Goal: Task Accomplishment & Management: Manage account settings

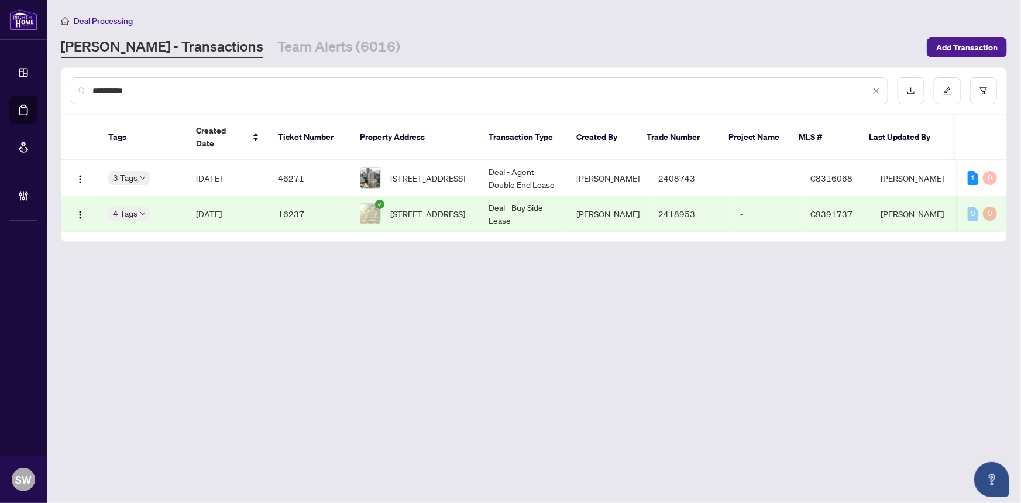
drag, startPoint x: 139, startPoint y: 88, endPoint x: 57, endPoint y: 86, distance: 82.5
click at [57, 86] on main "**********" at bounding box center [534, 251] width 974 height 503
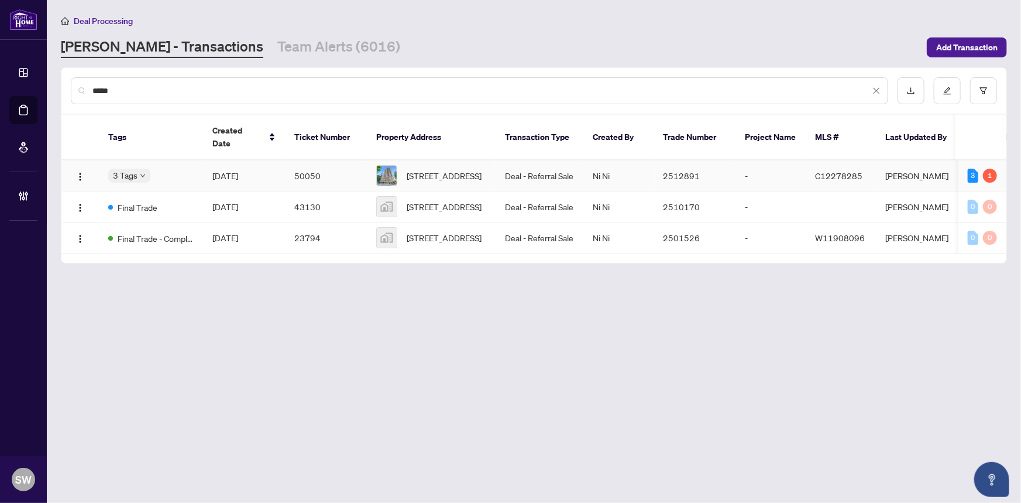
type input "*****"
click at [238, 170] on span "[DATE]" at bounding box center [225, 175] width 26 height 11
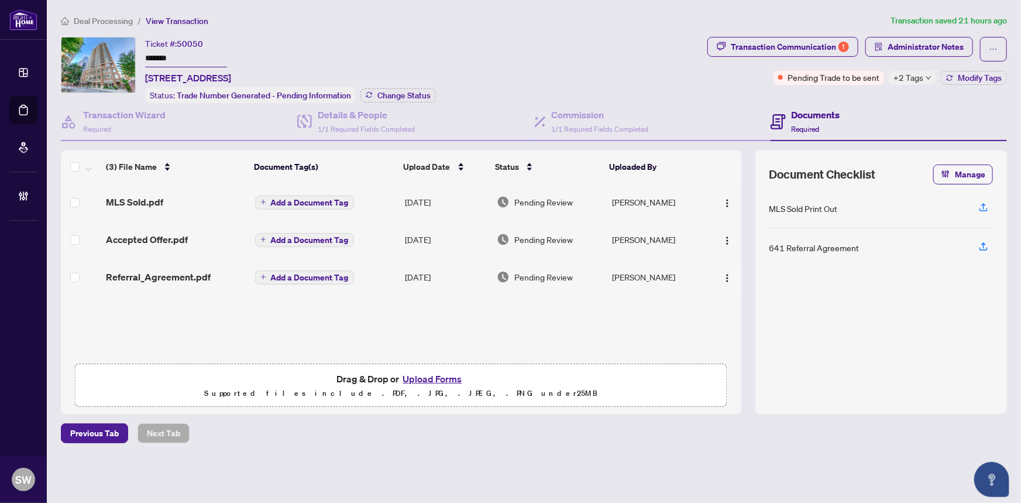
drag, startPoint x: 599, startPoint y: 73, endPoint x: 605, endPoint y: 72, distance: 5.9
click at [601, 71] on div "Ticket #: 50050 ******* [STREET_ADDRESS] Status: Trade Number Generated - Pendi…" at bounding box center [382, 70] width 642 height 66
click at [574, 115] on h4 "Commission" at bounding box center [600, 115] width 97 height 14
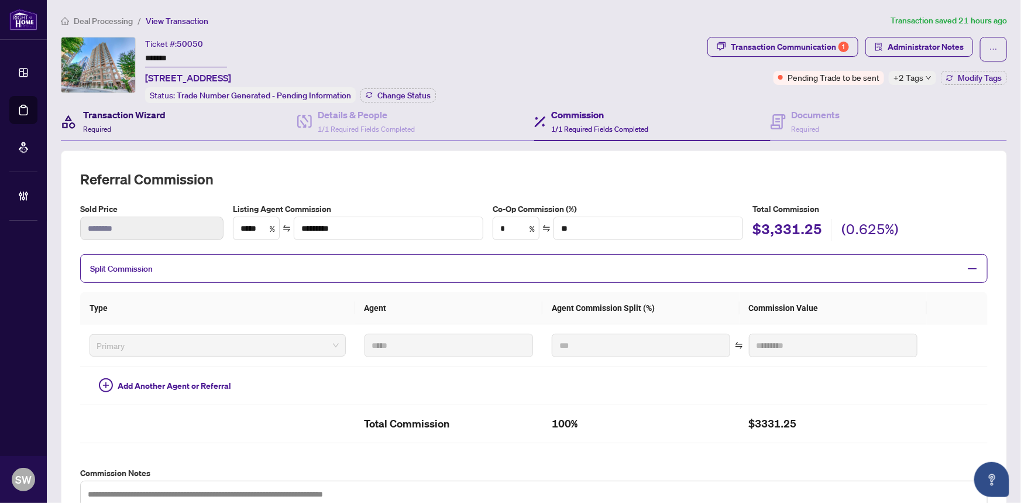
click at [136, 115] on h4 "Transaction Wizard" at bounding box center [124, 115] width 83 height 14
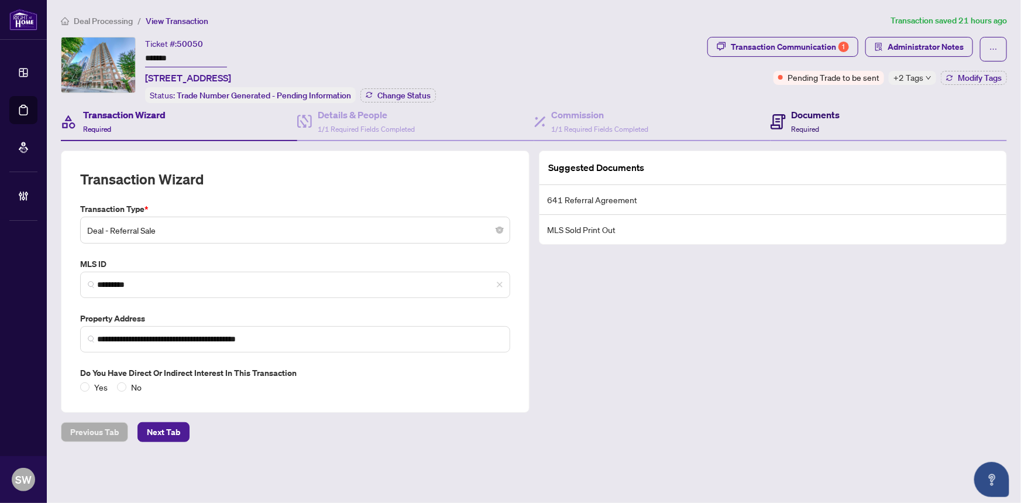
click at [813, 121] on div "Documents Required" at bounding box center [816, 122] width 49 height 28
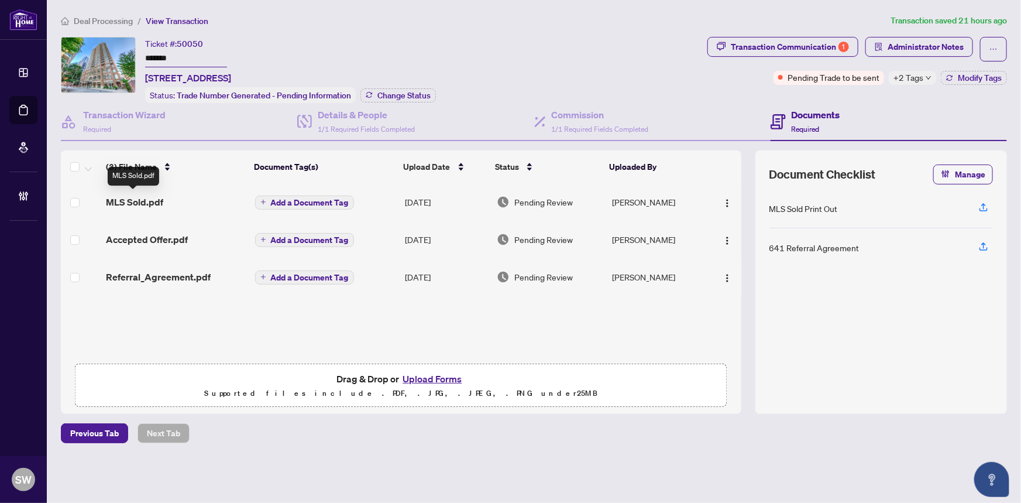
click at [152, 197] on span "MLS Sold.pdf" at bounding box center [134, 202] width 57 height 14
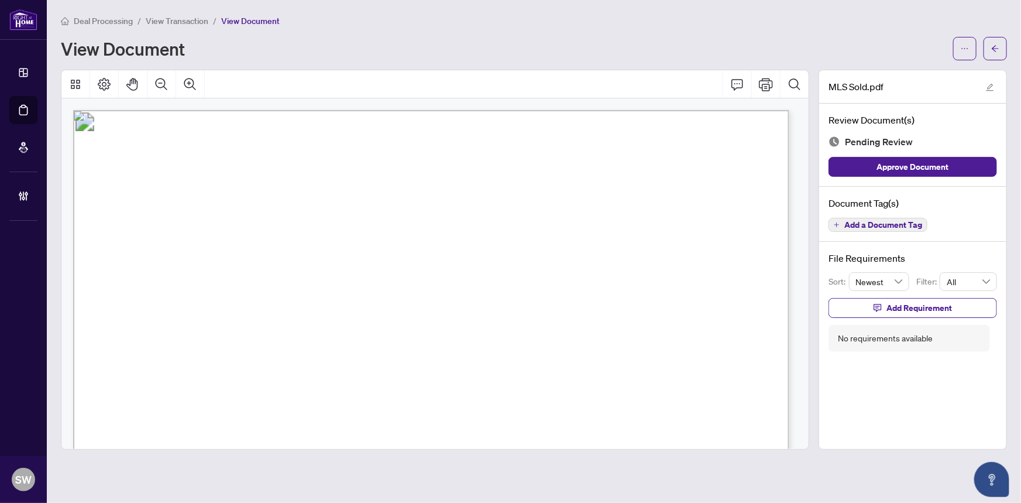
drag, startPoint x: 273, startPoint y: 369, endPoint x: 403, endPoint y: 368, distance: 129.3
click at [403, 368] on span "[PERSON_NAME] & [PERSON_NAME]" at bounding box center [358, 368] width 170 height 13
click at [881, 221] on span "Add a Document Tag" at bounding box center [884, 225] width 78 height 8
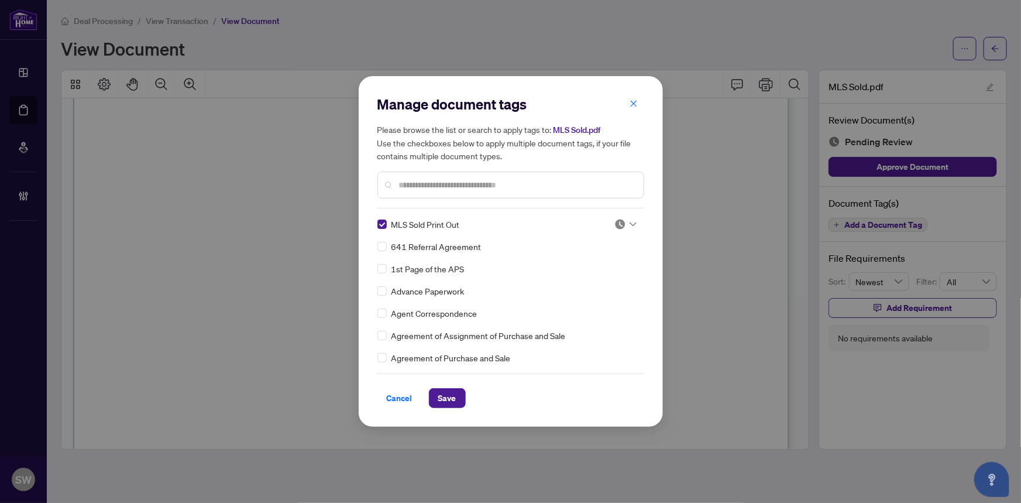
click at [630, 223] on icon at bounding box center [633, 224] width 7 height 4
click at [587, 280] on div "Approved" at bounding box center [587, 281] width 75 height 13
click at [455, 398] on button "Save" at bounding box center [447, 398] width 37 height 20
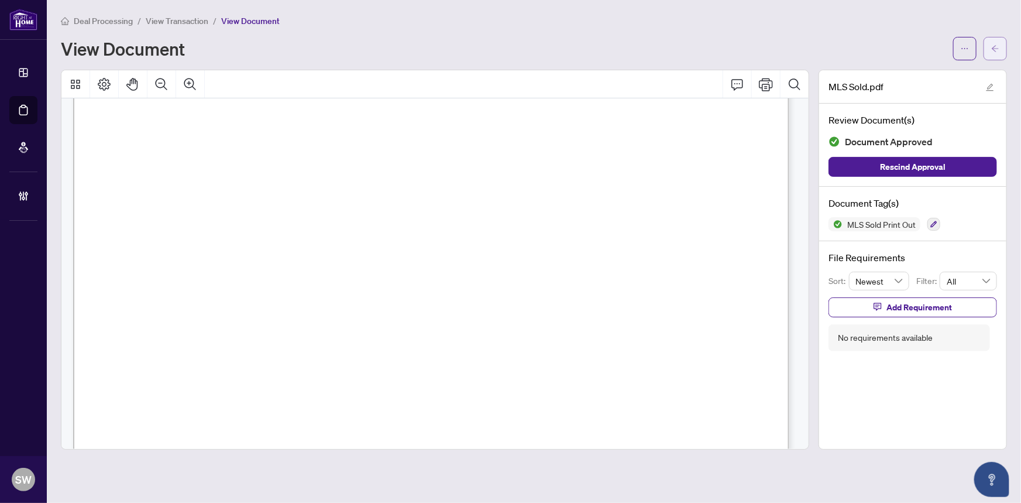
click at [993, 44] on icon "arrow-left" at bounding box center [995, 48] width 8 height 8
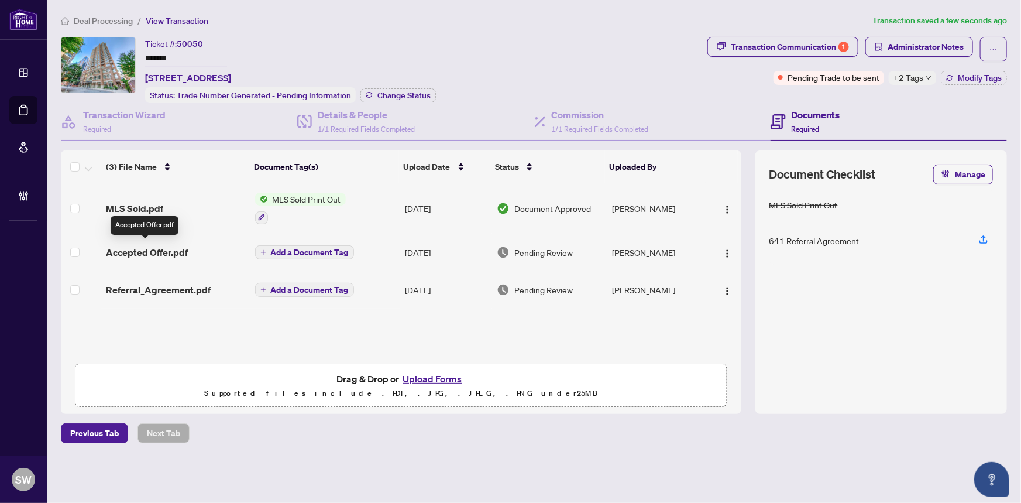
click at [179, 251] on span "Accepted Offer.pdf" at bounding box center [147, 252] width 82 height 14
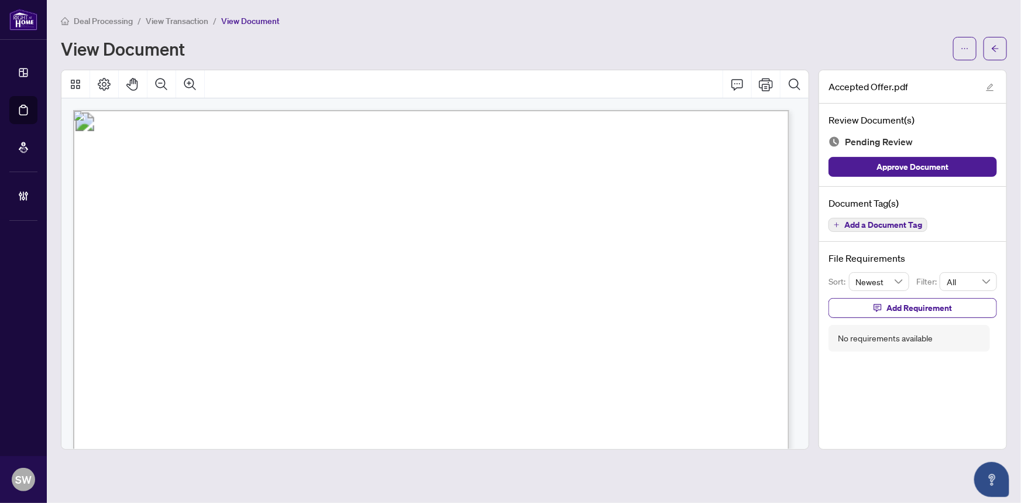
click at [225, 263] on span "[PERSON_NAME] [PERSON_NAME]" at bounding box center [297, 264] width 167 height 12
drag, startPoint x: 232, startPoint y: 356, endPoint x: 296, endPoint y: 357, distance: 63.8
click at [296, 357] on span "[STREET_ADDRESS]" at bounding box center [281, 361] width 97 height 12
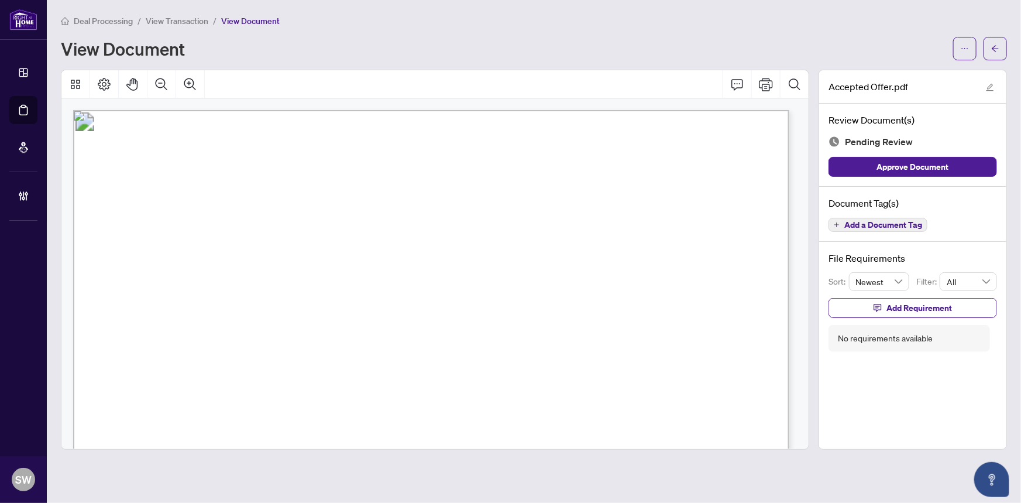
click at [195, 23] on span "View Transaction" at bounding box center [177, 21] width 63 height 11
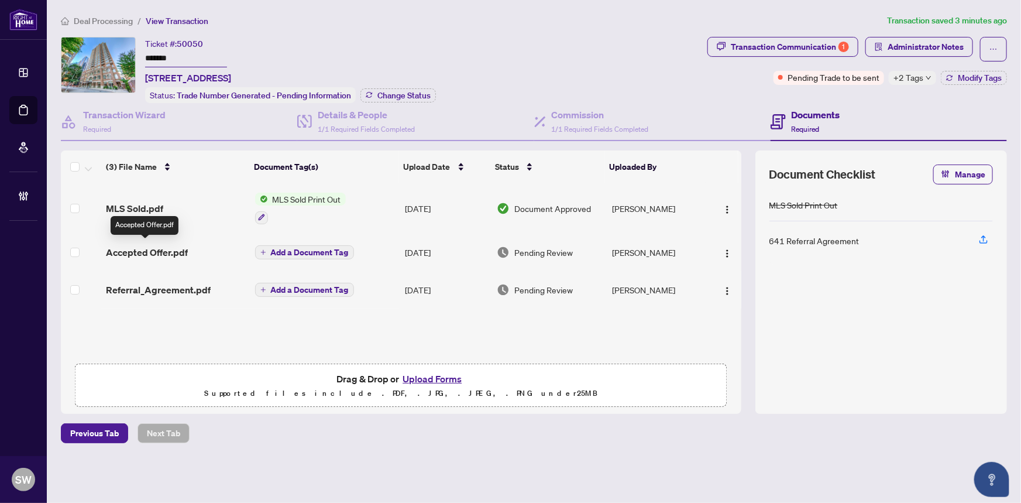
click at [164, 250] on span "Accepted Offer.pdf" at bounding box center [147, 252] width 82 height 14
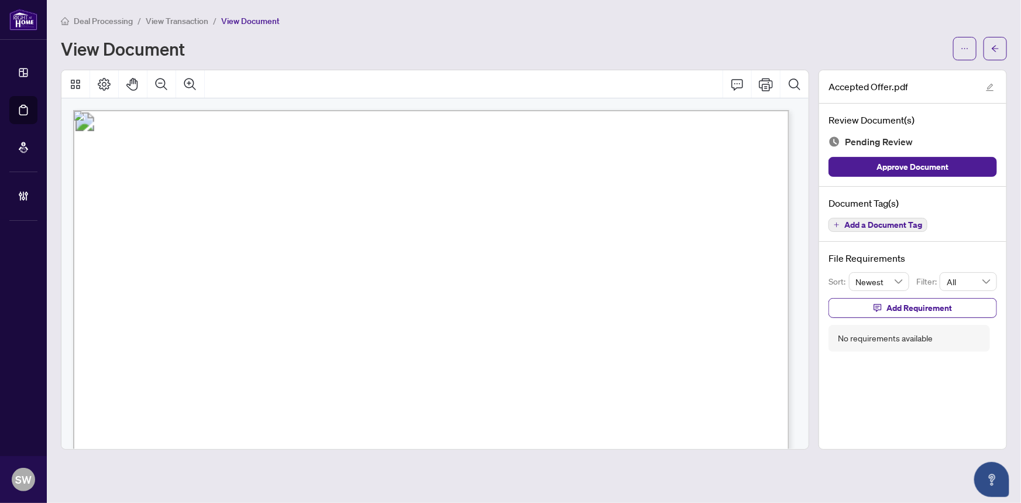
click at [877, 222] on span "Add a Document Tag" at bounding box center [884, 225] width 78 height 8
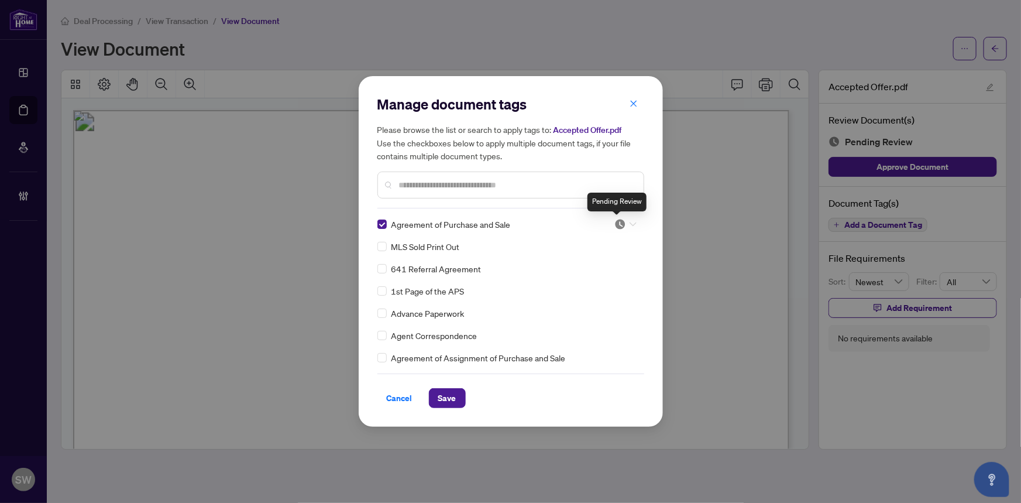
click at [619, 224] on img at bounding box center [621, 224] width 12 height 12
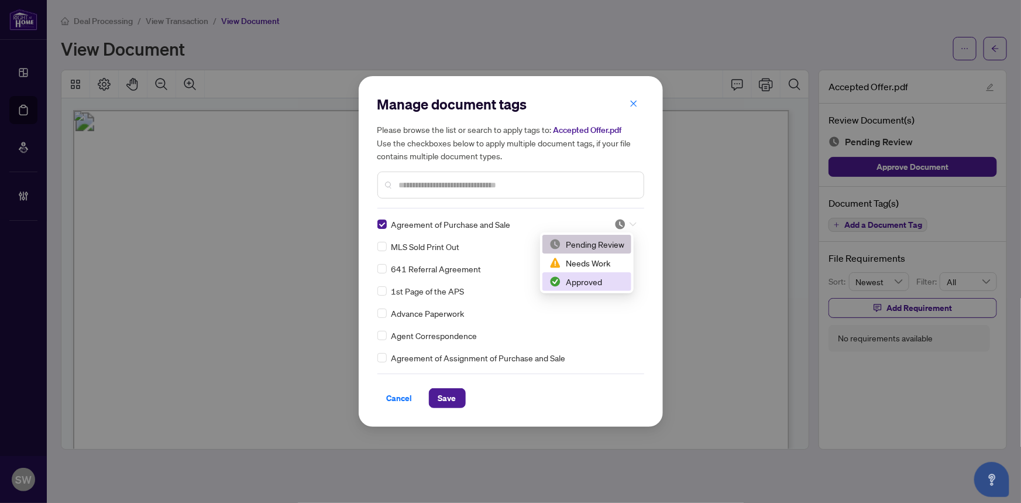
click at [588, 277] on div "Approved" at bounding box center [587, 281] width 75 height 13
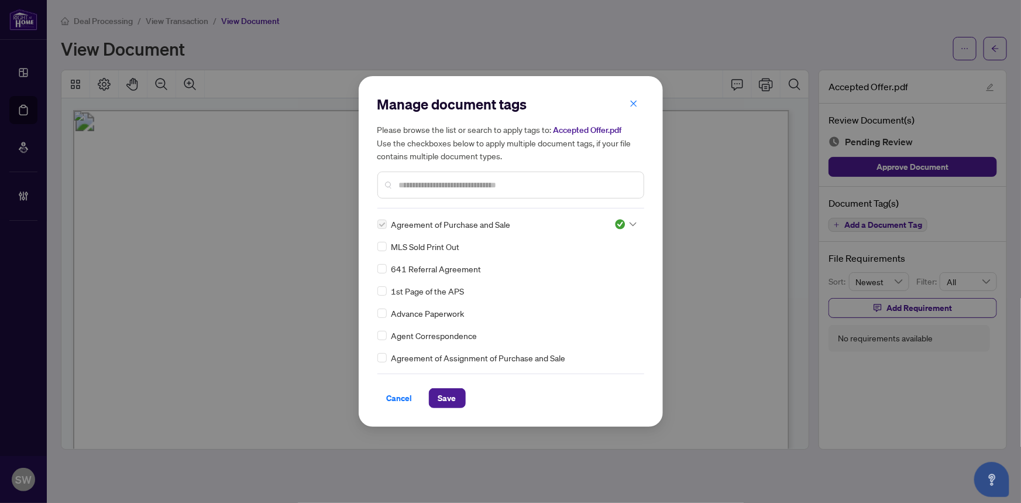
click at [423, 180] on input "text" at bounding box center [516, 185] width 235 height 13
type input "***"
drag, startPoint x: 630, startPoint y: 221, endPoint x: 625, endPoint y: 232, distance: 12.1
click at [629, 221] on div at bounding box center [626, 224] width 22 height 12
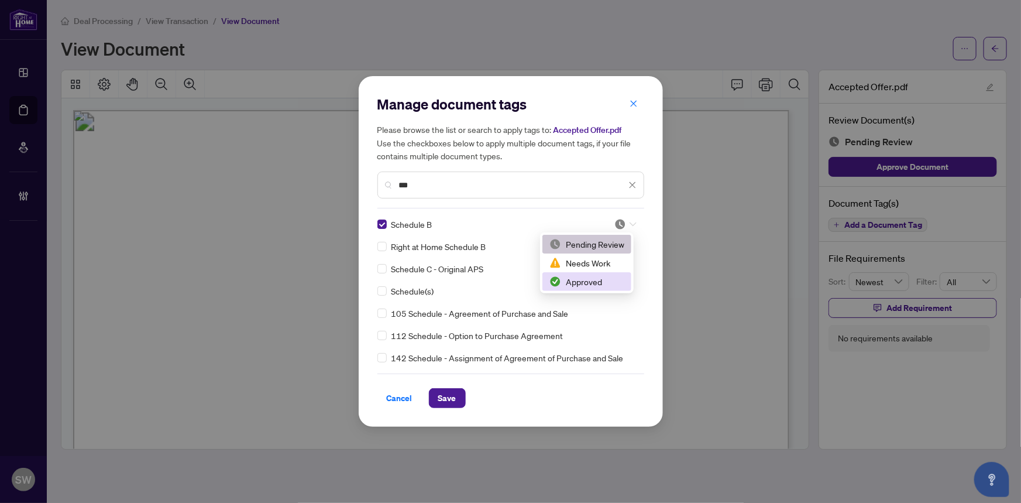
click at [605, 280] on div "Approved" at bounding box center [587, 281] width 75 height 13
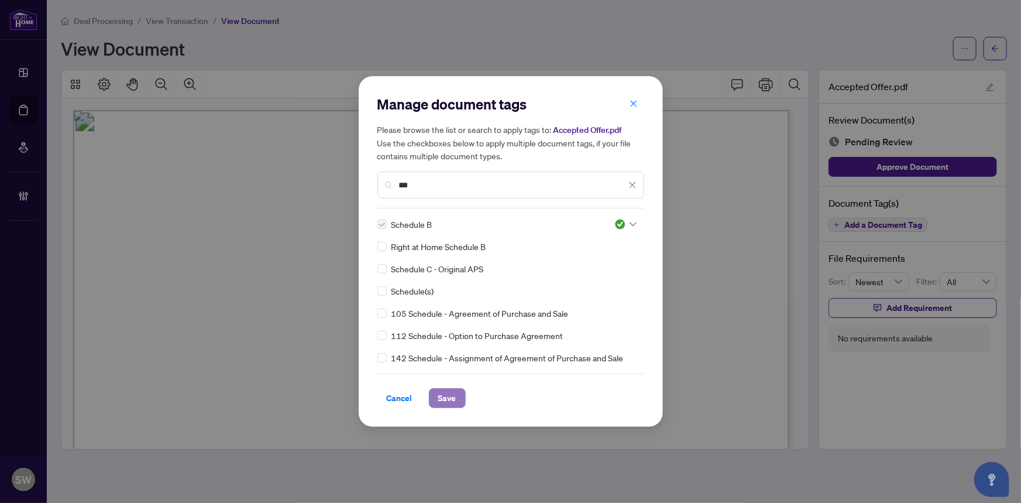
click at [452, 397] on button "Save" at bounding box center [447, 398] width 37 height 20
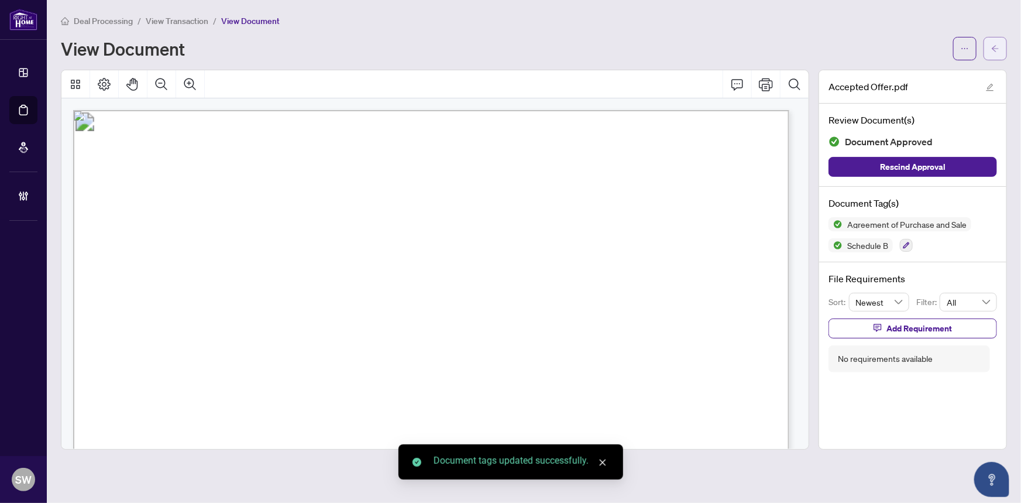
click at [1001, 41] on button "button" at bounding box center [995, 48] width 23 height 23
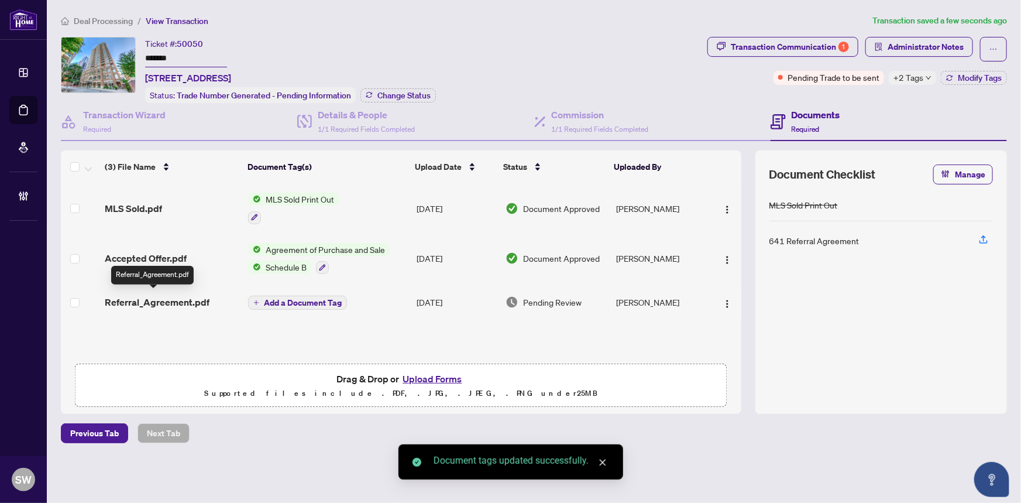
click at [159, 298] on span "Referral_Agreement.pdf" at bounding box center [157, 302] width 105 height 14
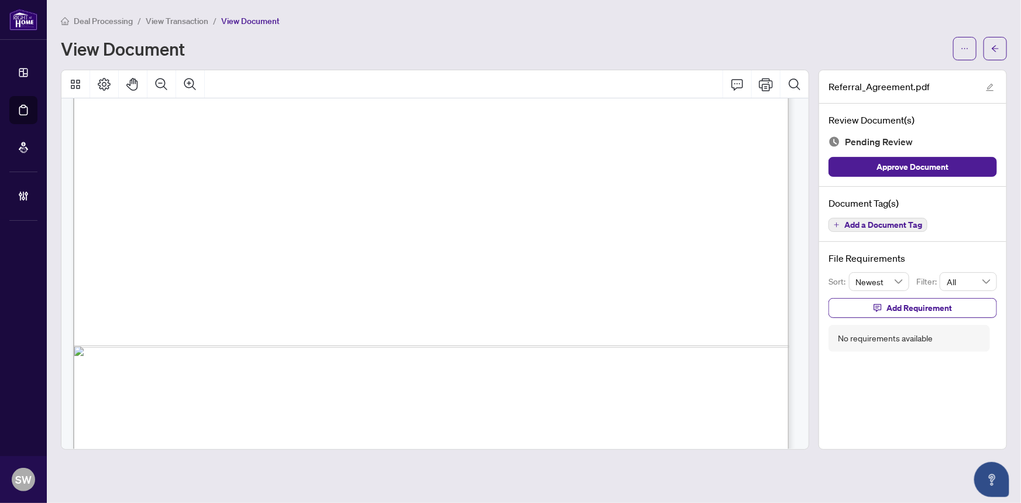
scroll to position [592, 0]
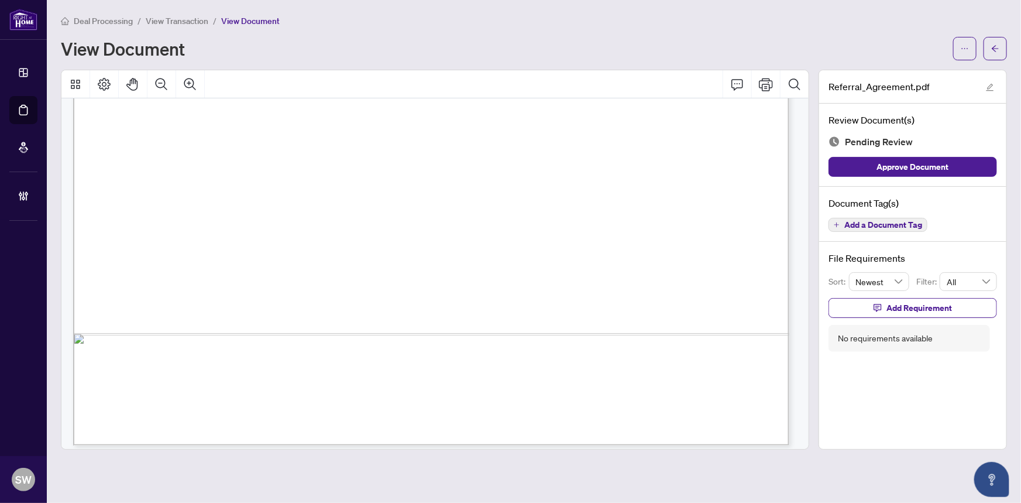
click at [890, 222] on span "Add a Document Tag" at bounding box center [884, 225] width 78 height 8
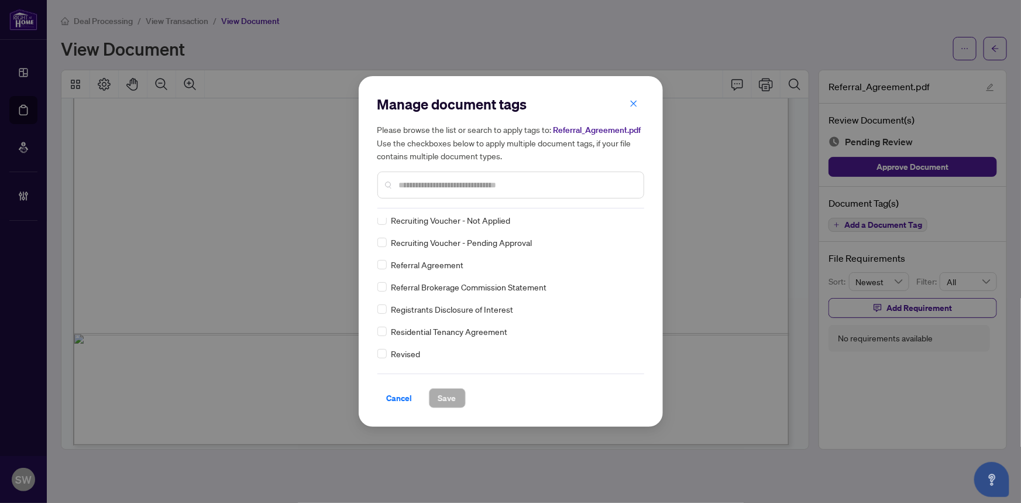
scroll to position [0, 0]
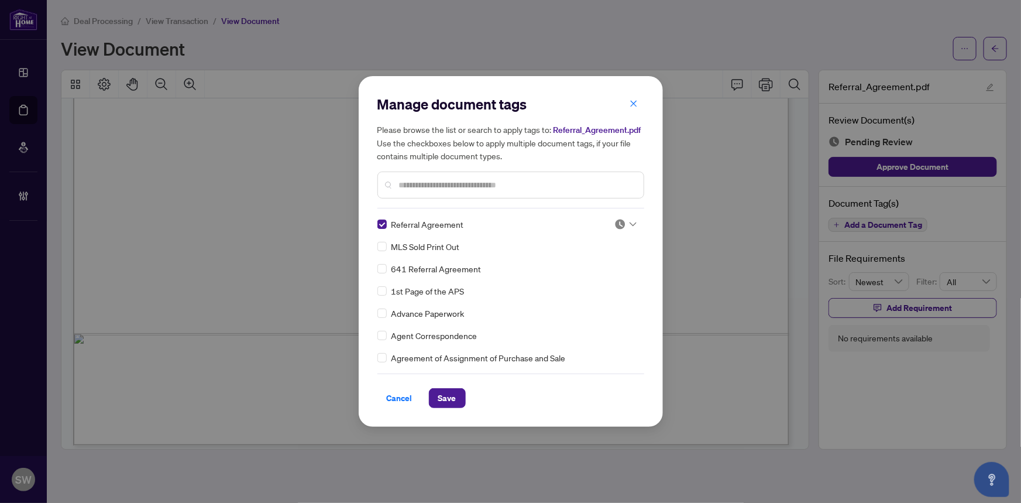
click at [630, 224] on icon at bounding box center [633, 224] width 7 height 5
click at [606, 281] on div "Approved" at bounding box center [587, 281] width 75 height 13
click at [451, 398] on button "Save" at bounding box center [447, 398] width 37 height 20
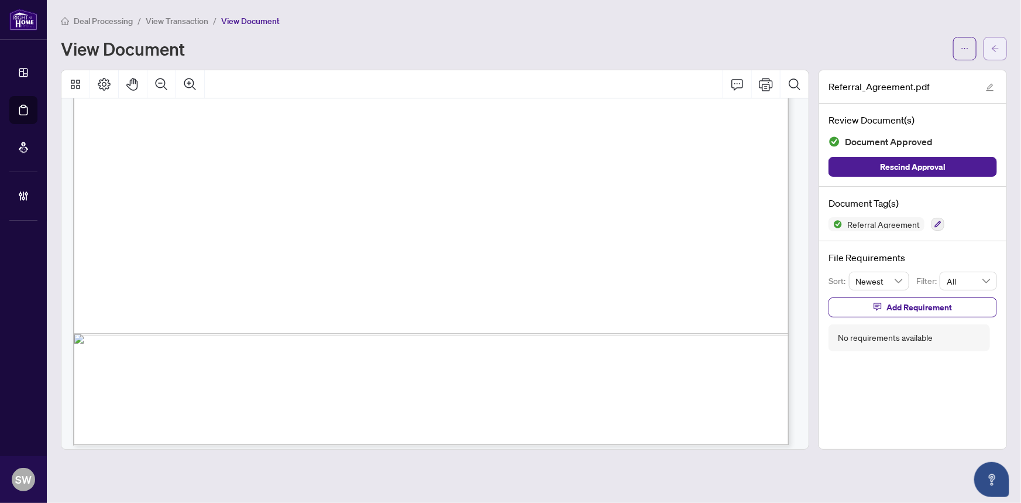
click at [1001, 53] on button "button" at bounding box center [995, 48] width 23 height 23
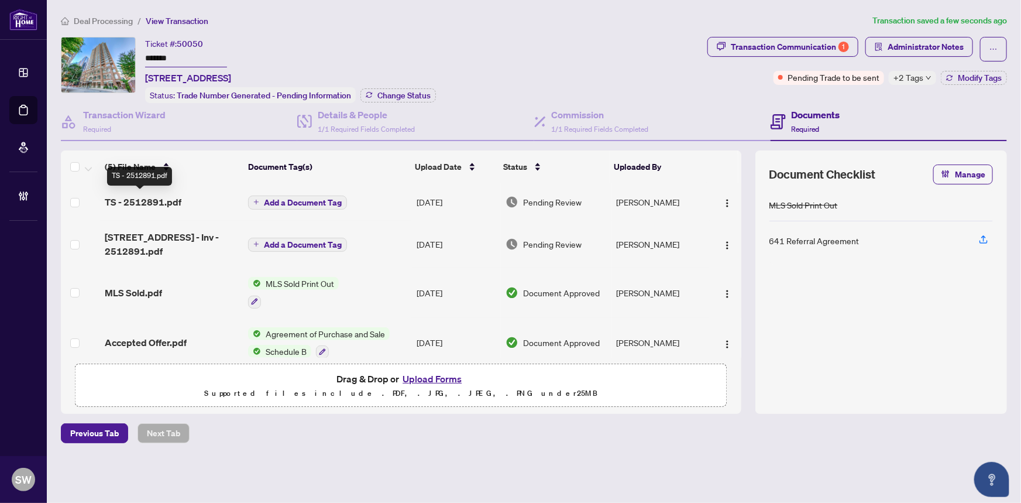
click at [152, 199] on span "TS - 2512891.pdf" at bounding box center [143, 202] width 77 height 14
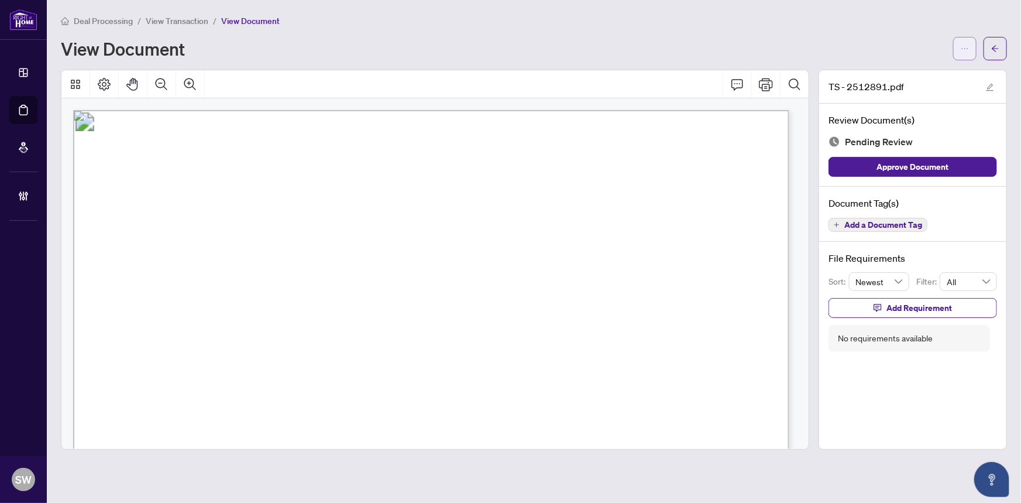
click at [969, 48] on icon "ellipsis" at bounding box center [965, 48] width 8 height 8
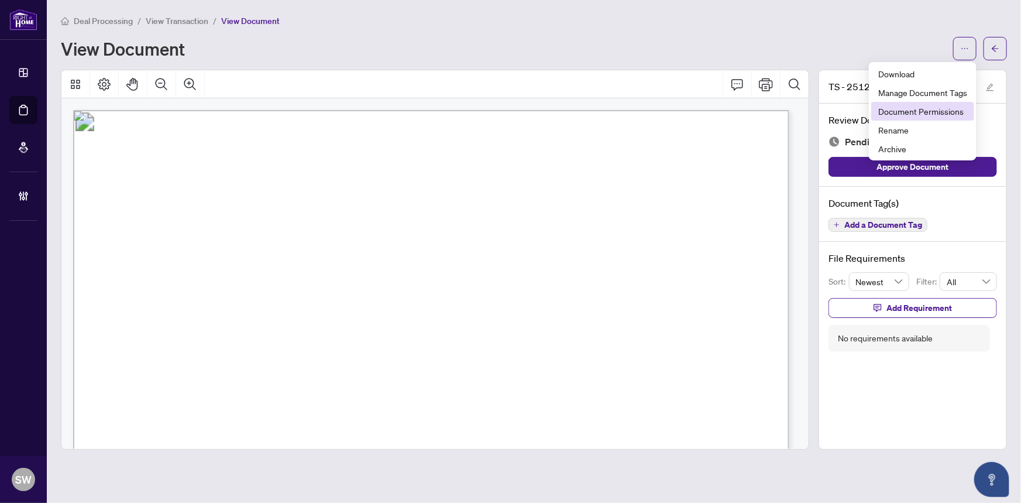
click at [907, 106] on span "Document Permissions" at bounding box center [922, 111] width 89 height 13
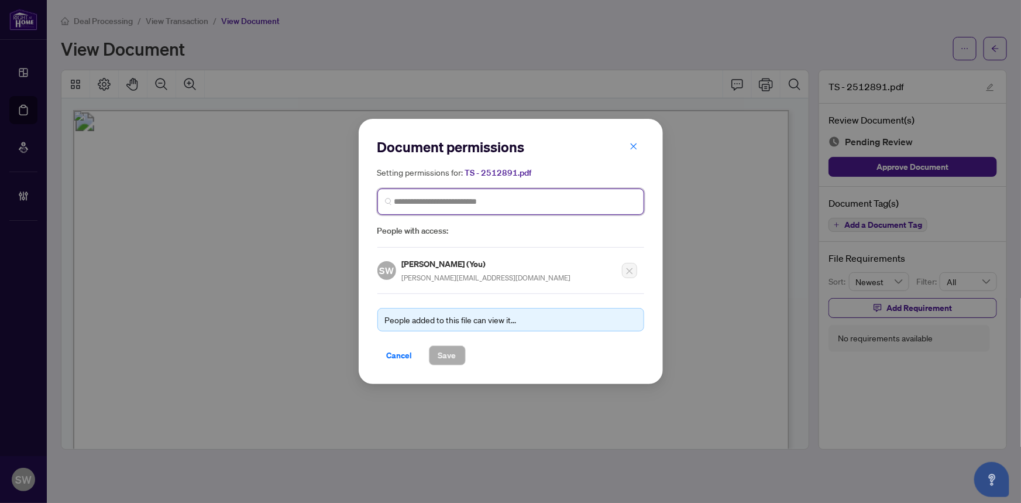
click at [421, 202] on input "search" at bounding box center [515, 201] width 242 height 12
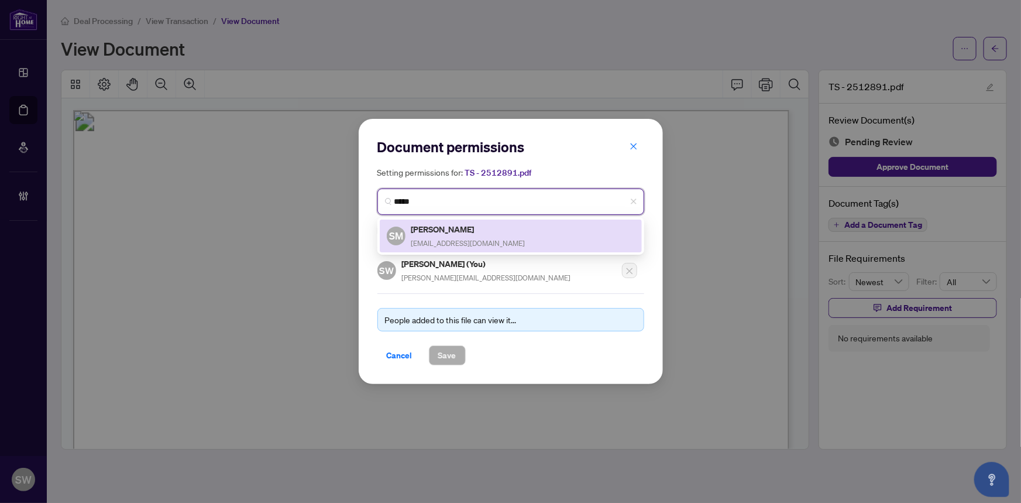
drag, startPoint x: 426, startPoint y: 201, endPoint x: 348, endPoint y: 192, distance: 78.3
click at [348, 192] on div "Document permissions Setting permissions for: TS - 2512891.pdf ***** 681 SM [PE…" at bounding box center [510, 251] width 1021 height 503
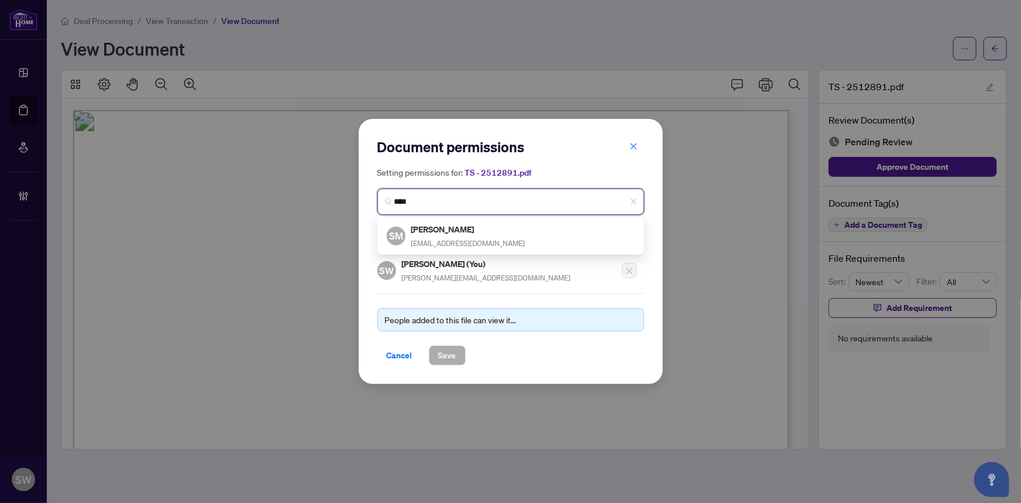
type input "*****"
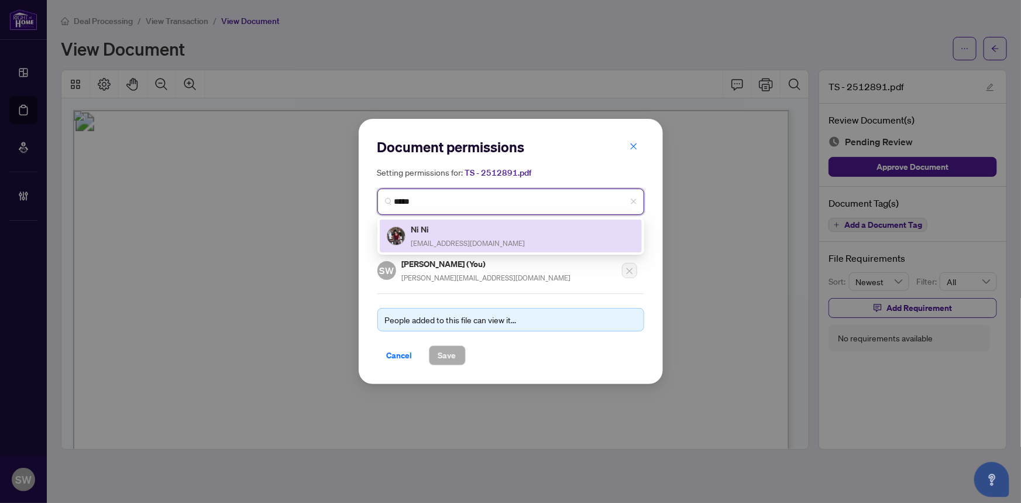
click at [448, 226] on h5 "Ni Ni" at bounding box center [468, 228] width 114 height 13
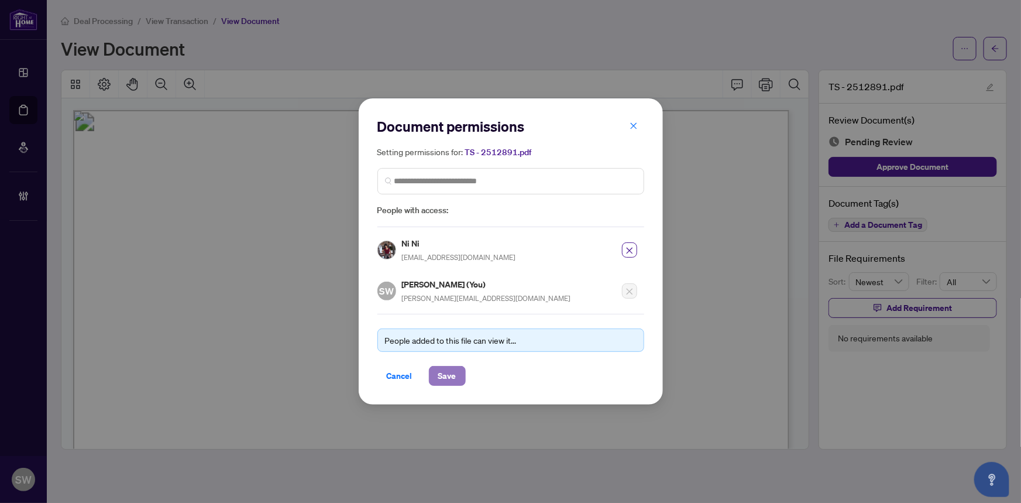
click at [444, 371] on span "Save" at bounding box center [447, 375] width 18 height 19
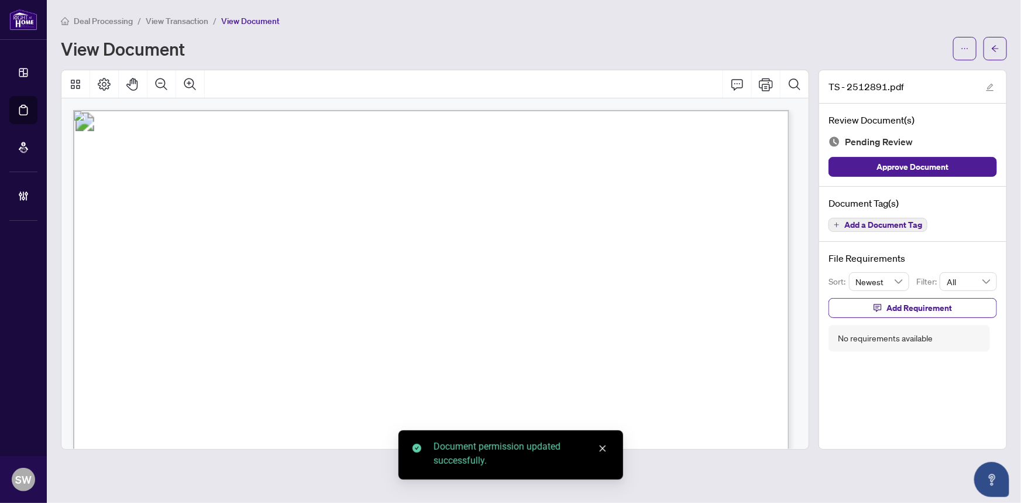
click at [890, 222] on span "Add a Document Tag" at bounding box center [884, 225] width 78 height 8
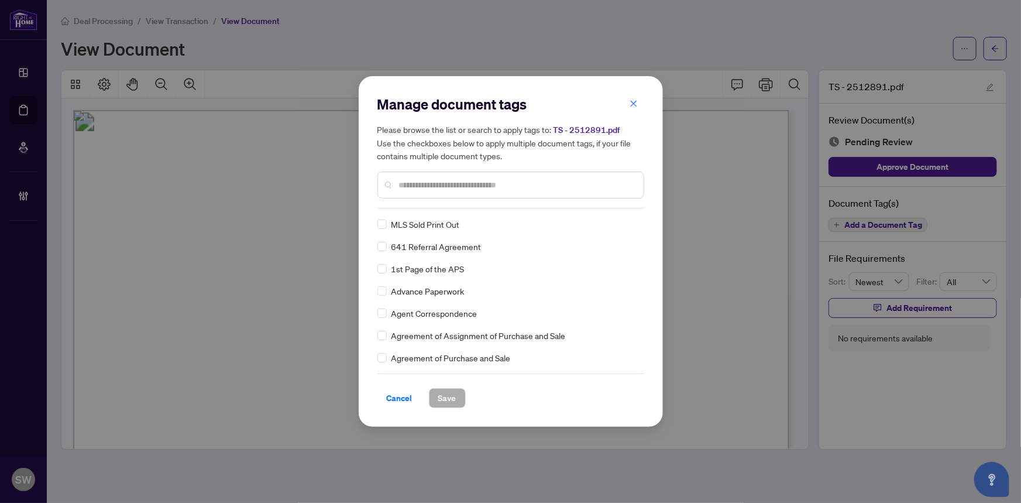
click at [449, 183] on input "text" at bounding box center [516, 185] width 235 height 13
type input "*****"
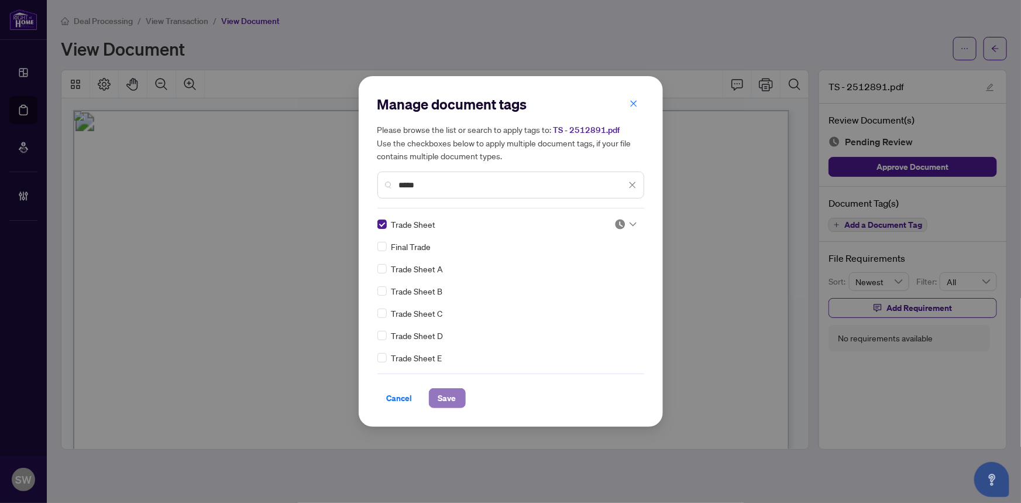
click at [445, 399] on span "Save" at bounding box center [447, 398] width 18 height 19
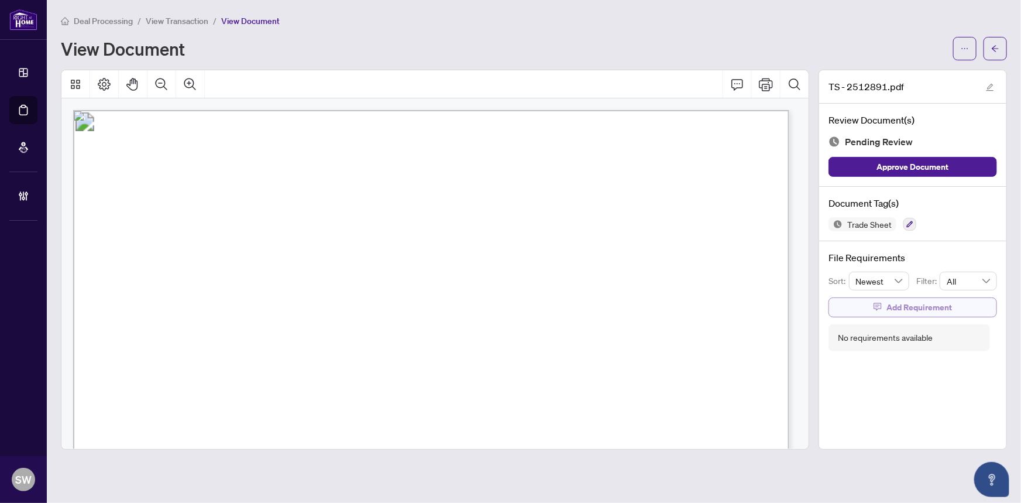
click at [912, 300] on span "Add Requirement" at bounding box center [920, 307] width 66 height 19
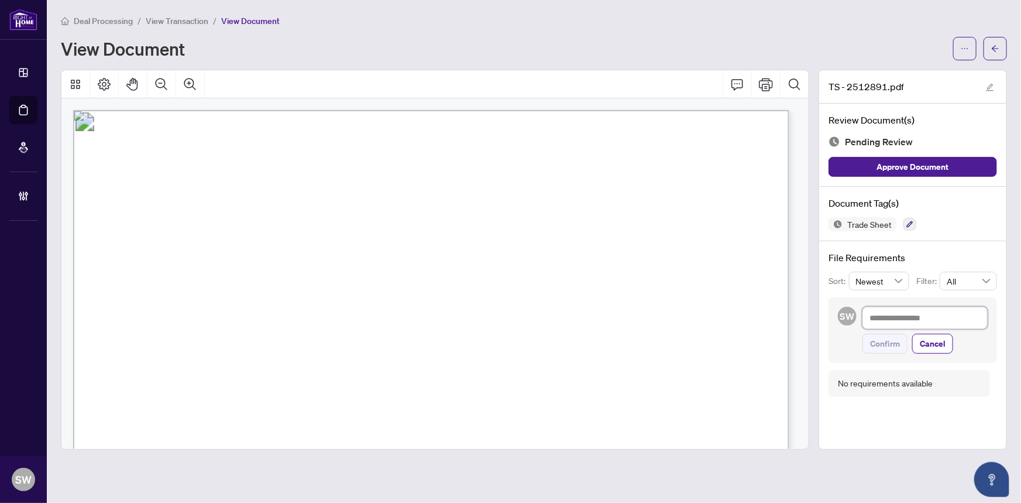
click at [907, 320] on textarea at bounding box center [925, 318] width 125 height 22
paste textarea "**********"
type textarea "**********"
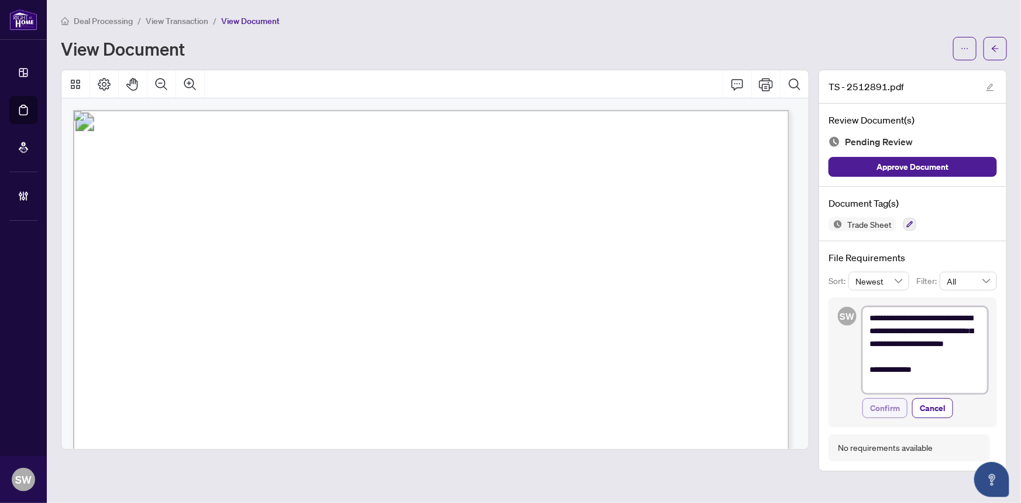
type textarea "**********"
click at [891, 404] on span "Confirm" at bounding box center [885, 408] width 30 height 19
type textarea "**********"
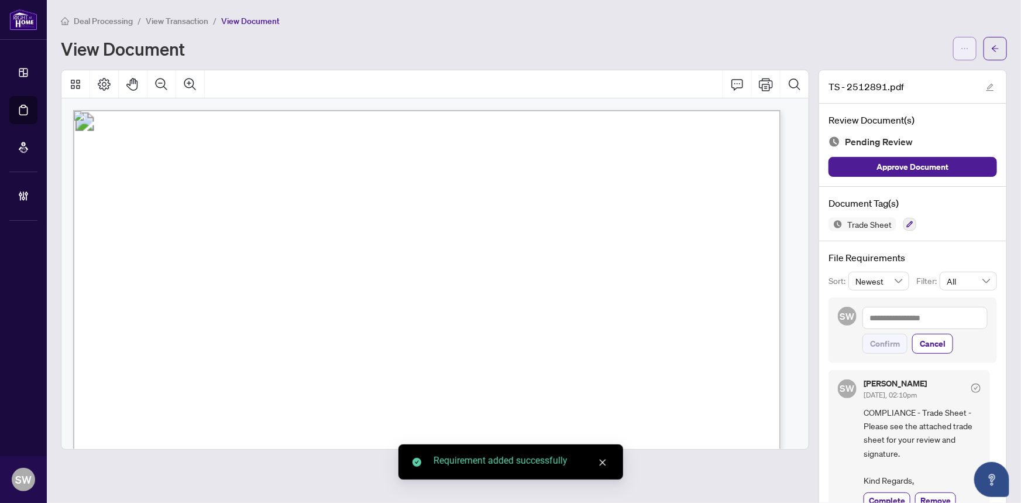
click at [961, 51] on icon "ellipsis" at bounding box center [965, 48] width 8 height 8
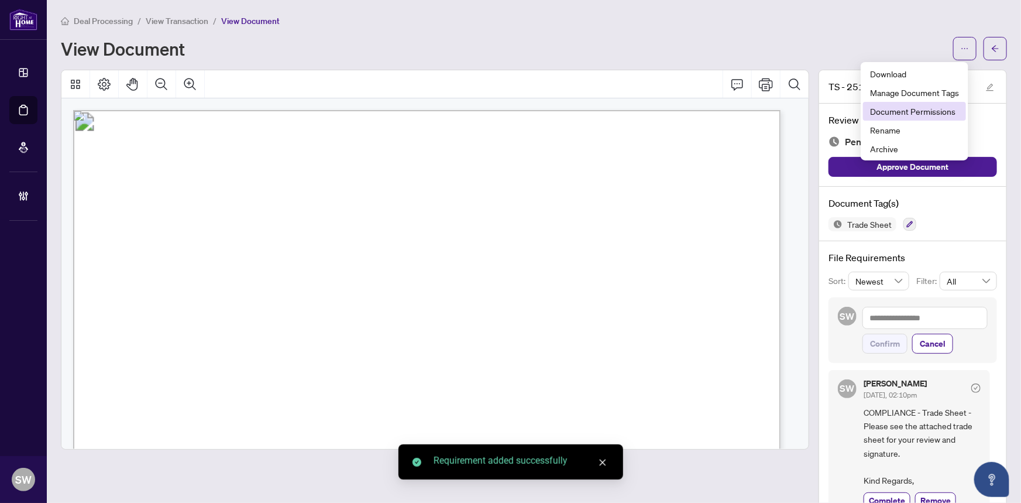
click at [928, 110] on span "Document Permissions" at bounding box center [914, 111] width 89 height 13
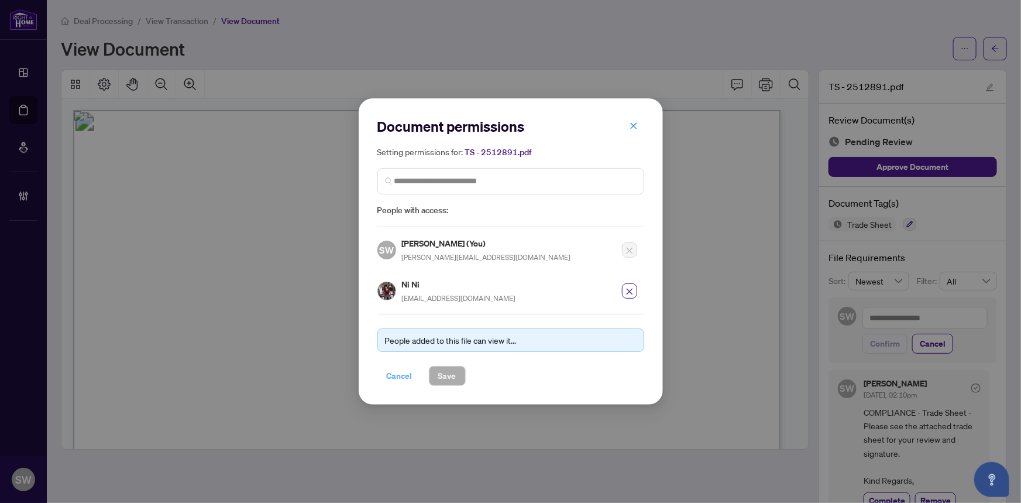
click at [396, 374] on span "Cancel" at bounding box center [400, 375] width 26 height 19
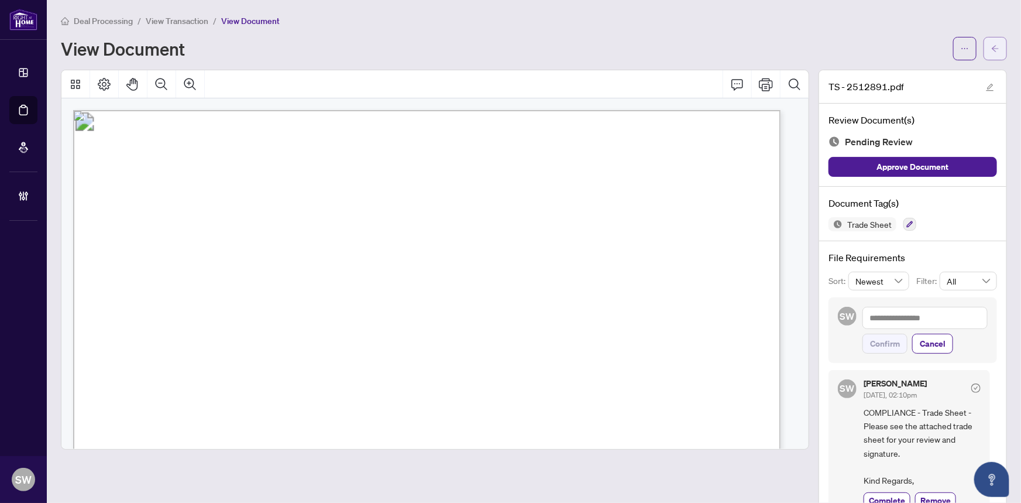
click at [994, 46] on button "button" at bounding box center [995, 48] width 23 height 23
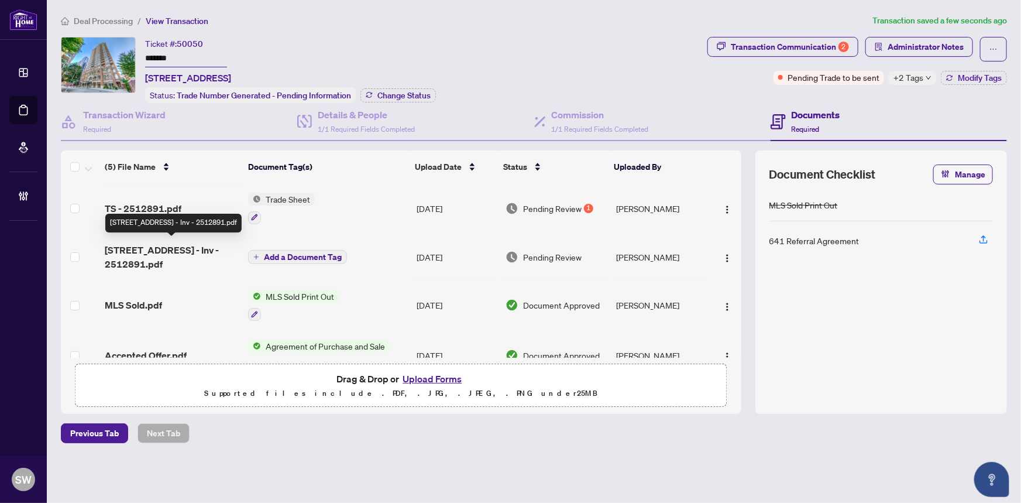
click at [152, 248] on span "[STREET_ADDRESS] - Inv - 2512891.pdf" at bounding box center [172, 257] width 134 height 28
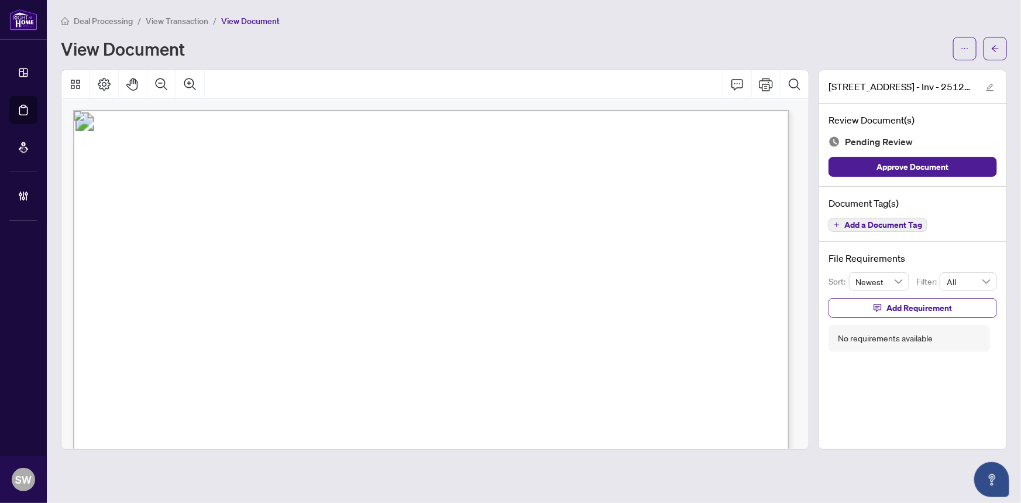
click at [872, 226] on span "Add a Document Tag" at bounding box center [884, 225] width 78 height 8
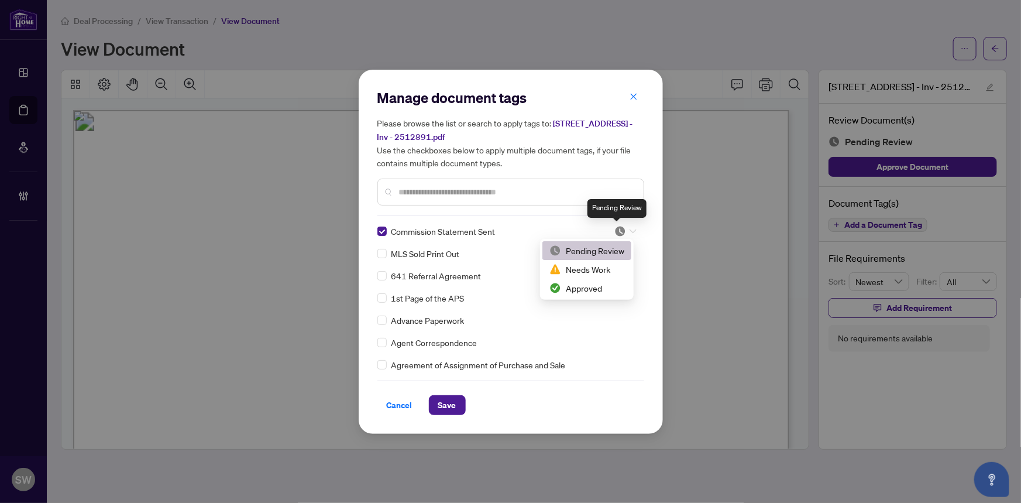
click at [618, 232] on img at bounding box center [621, 231] width 12 height 12
click at [592, 289] on div "Approved" at bounding box center [587, 288] width 75 height 13
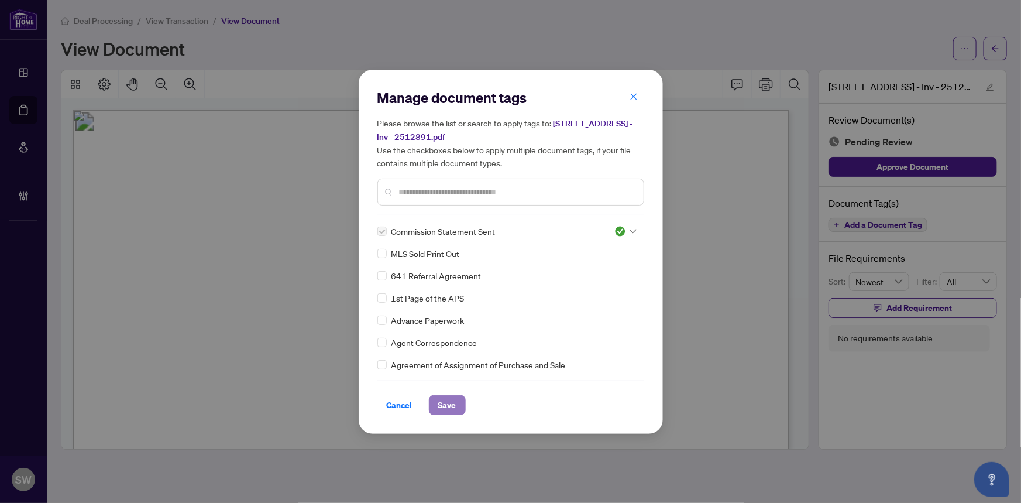
click at [451, 402] on button "Save" at bounding box center [447, 405] width 37 height 20
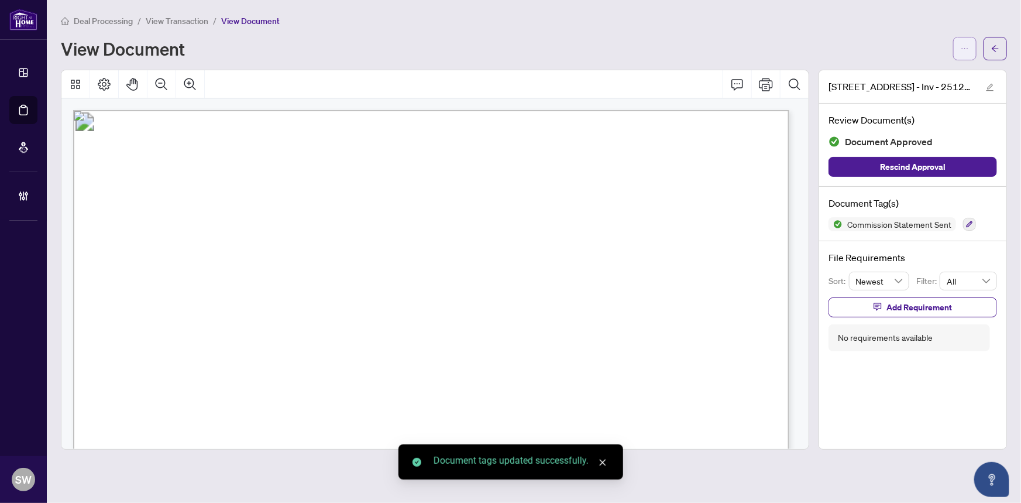
click at [964, 54] on span "button" at bounding box center [965, 48] width 8 height 19
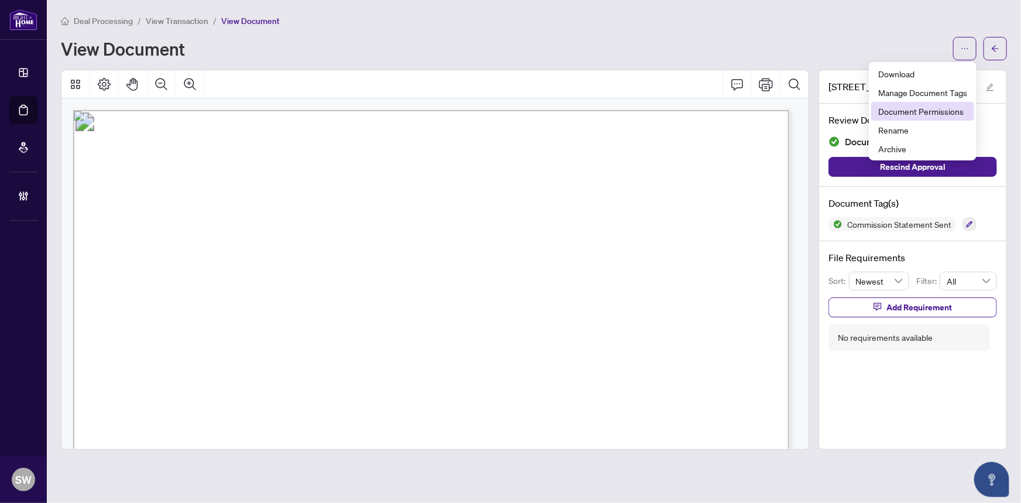
click at [939, 108] on span "Document Permissions" at bounding box center [922, 111] width 89 height 13
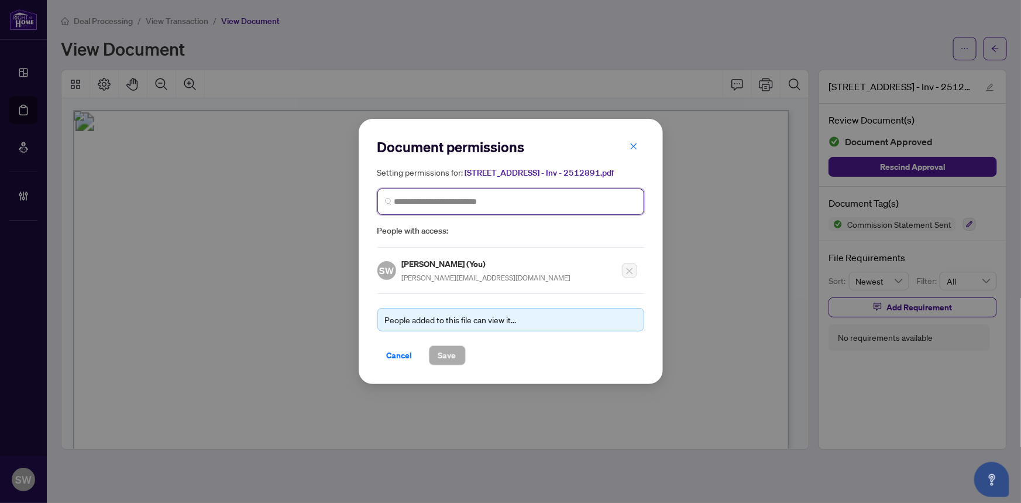
click at [468, 200] on input "search" at bounding box center [515, 201] width 242 height 12
type input "*****"
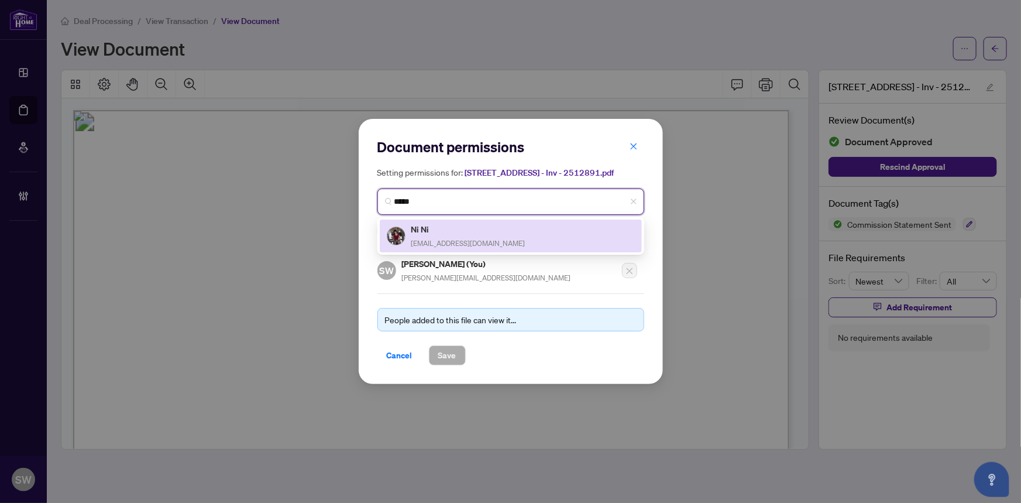
click at [440, 231] on h5 "Ni Ni" at bounding box center [468, 228] width 114 height 13
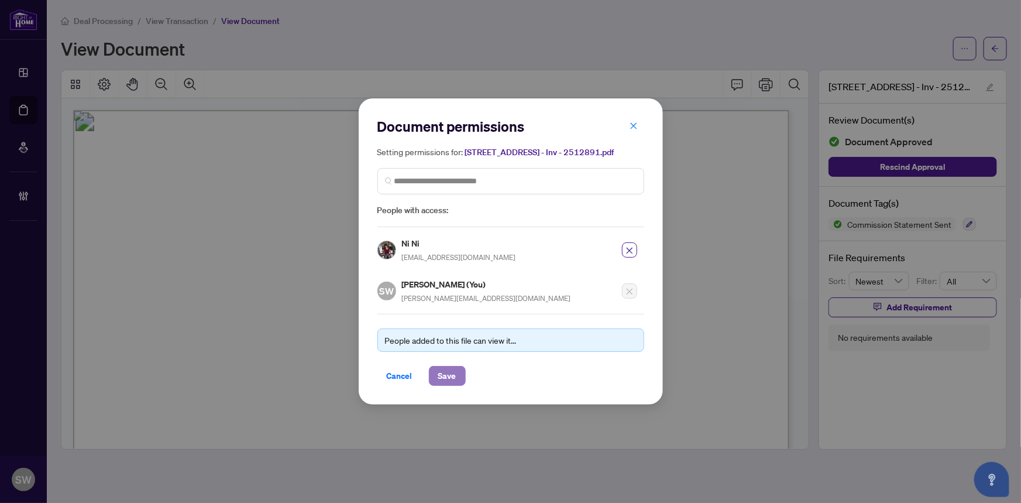
click at [452, 376] on button "Save" at bounding box center [447, 376] width 37 height 20
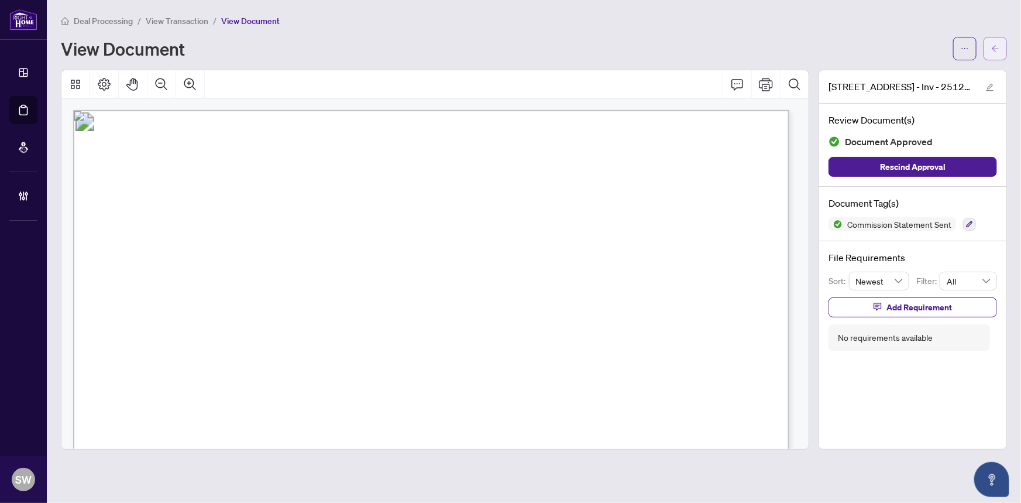
click at [994, 49] on icon "arrow-left" at bounding box center [995, 48] width 7 height 6
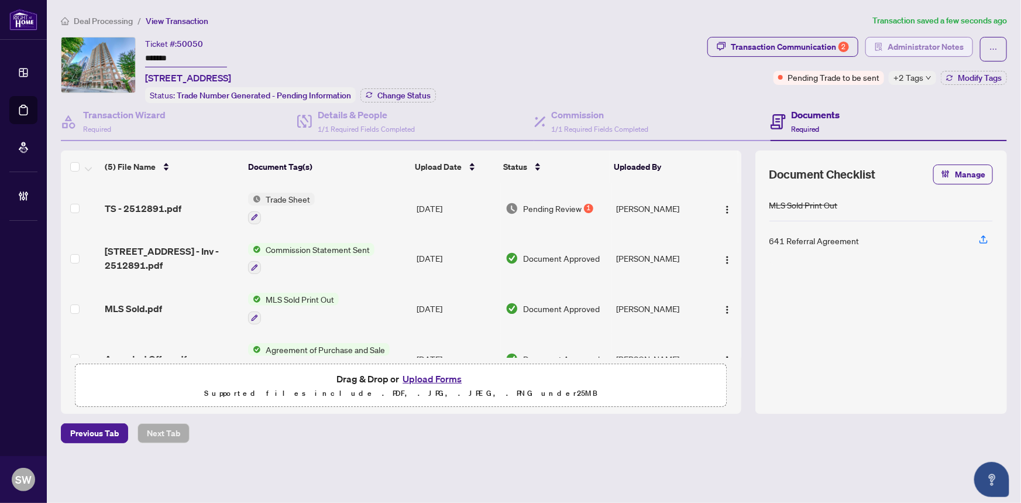
click at [936, 50] on span "Administrator Notes" at bounding box center [926, 46] width 76 height 19
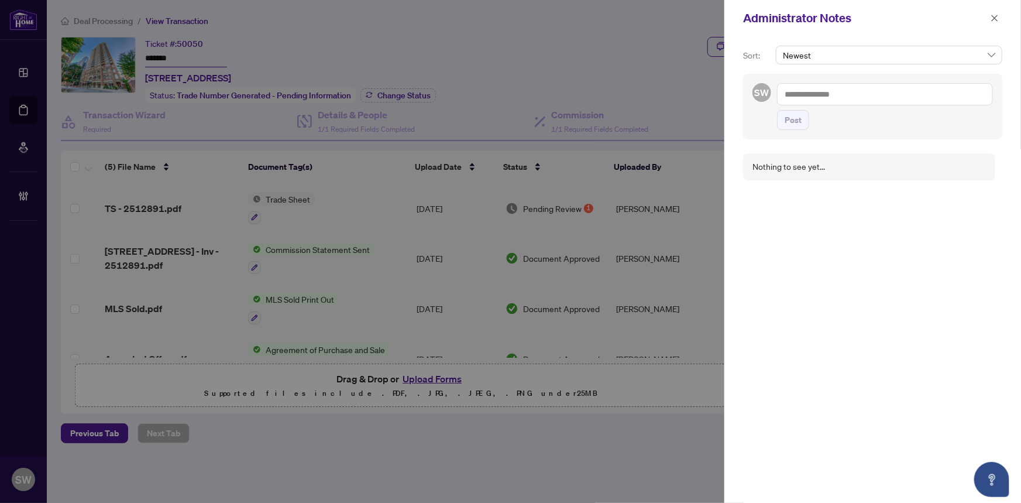
click at [833, 95] on textarea at bounding box center [885, 94] width 216 height 22
paste textarea "**********"
type textarea "**********"
click at [805, 91] on textarea at bounding box center [885, 94] width 216 height 22
paste textarea "**********"
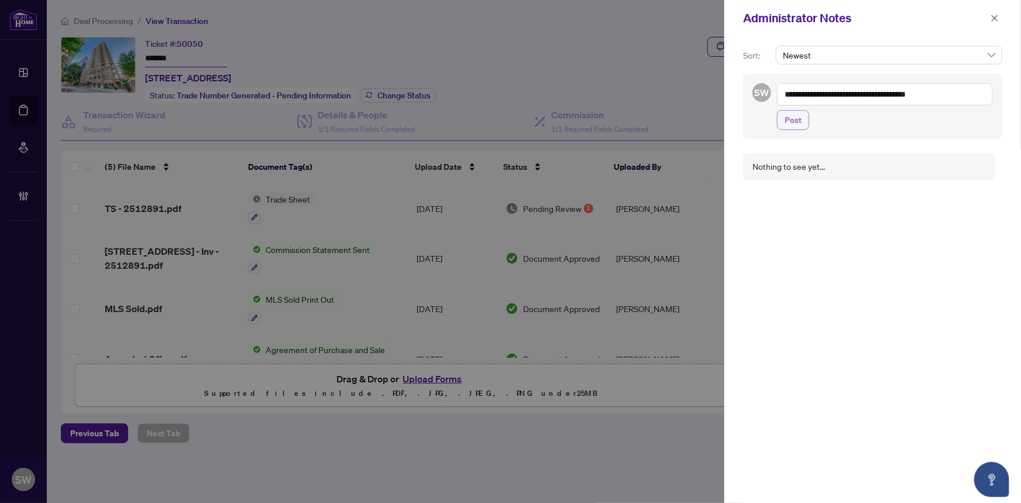
type textarea "**********"
click at [800, 124] on button "Post" at bounding box center [793, 120] width 32 height 20
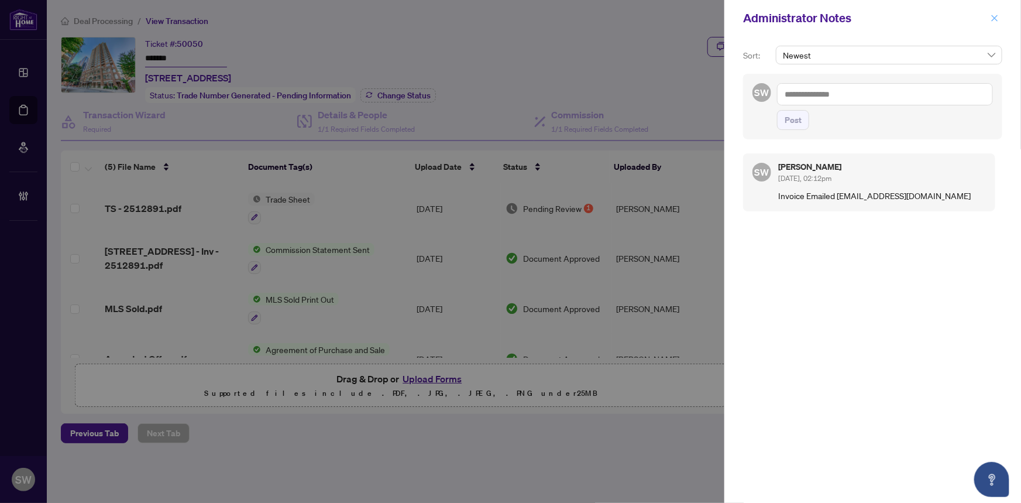
click at [996, 19] on icon "close" at bounding box center [995, 18] width 6 height 6
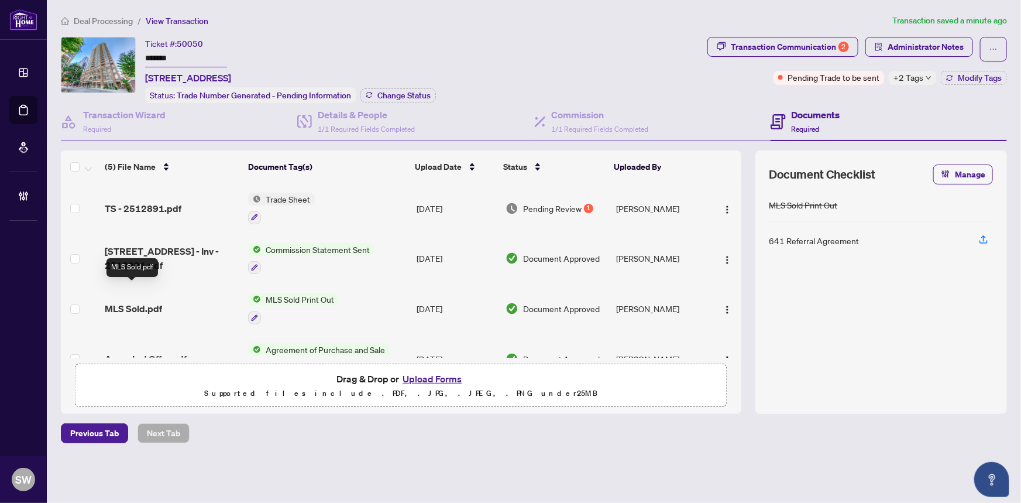
scroll to position [77, 0]
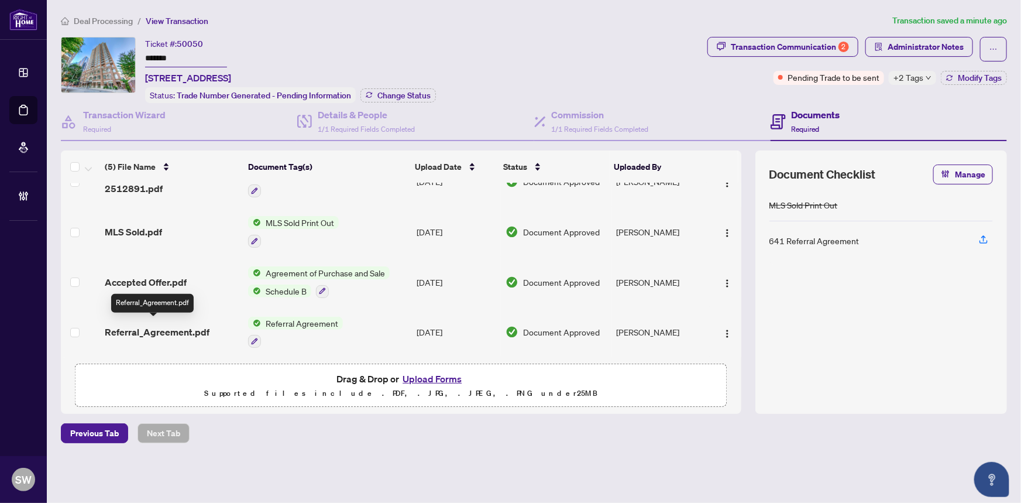
click at [177, 327] on span "Referral_Agreement.pdf" at bounding box center [157, 332] width 105 height 14
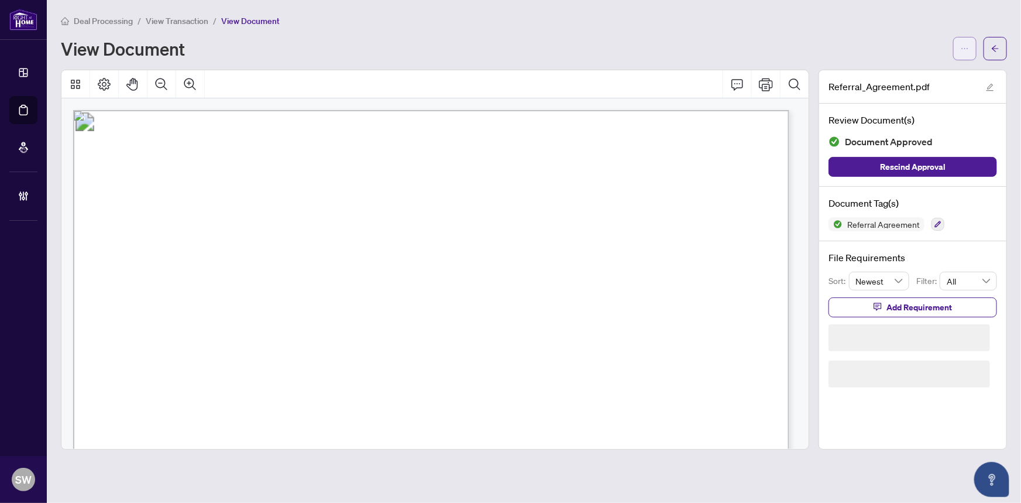
click at [965, 44] on icon "ellipsis" at bounding box center [965, 48] width 8 height 8
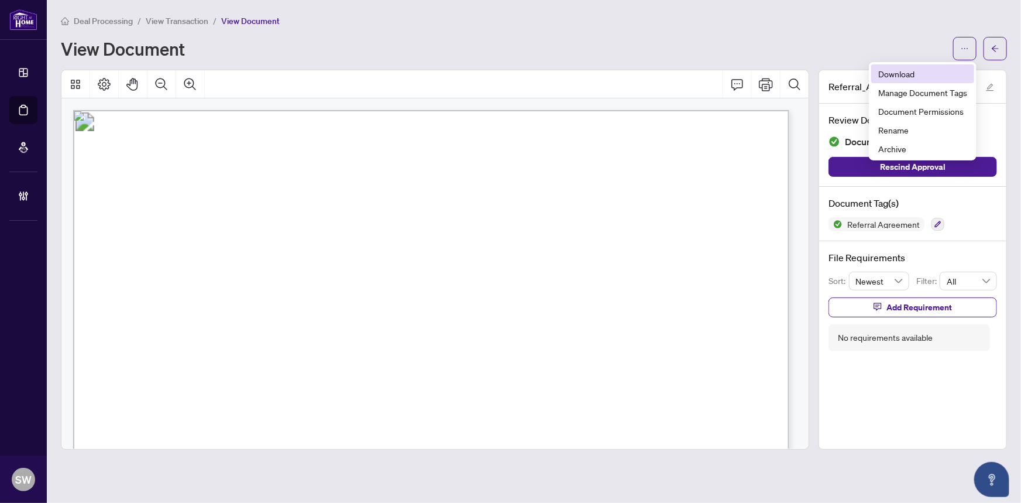
click at [926, 77] on span "Download" at bounding box center [922, 73] width 89 height 13
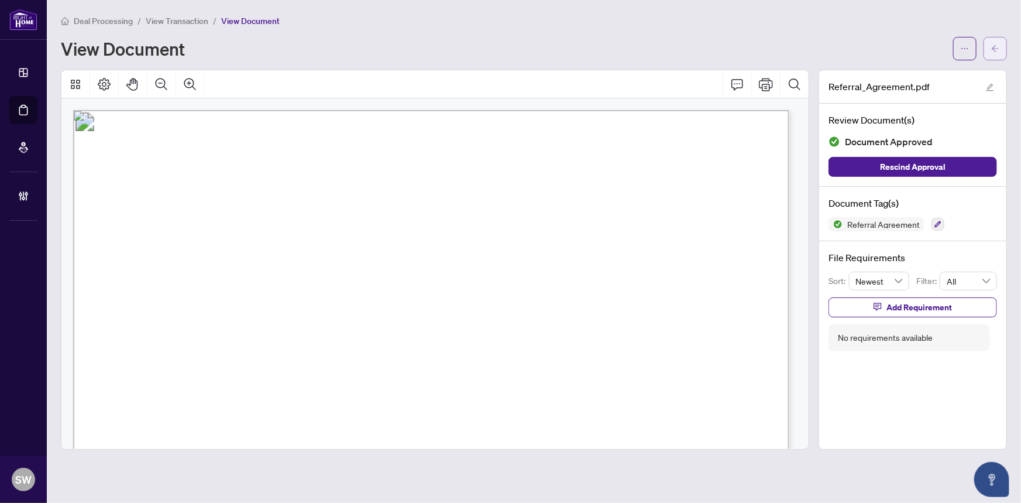
click at [999, 47] on icon "arrow-left" at bounding box center [995, 48] width 8 height 8
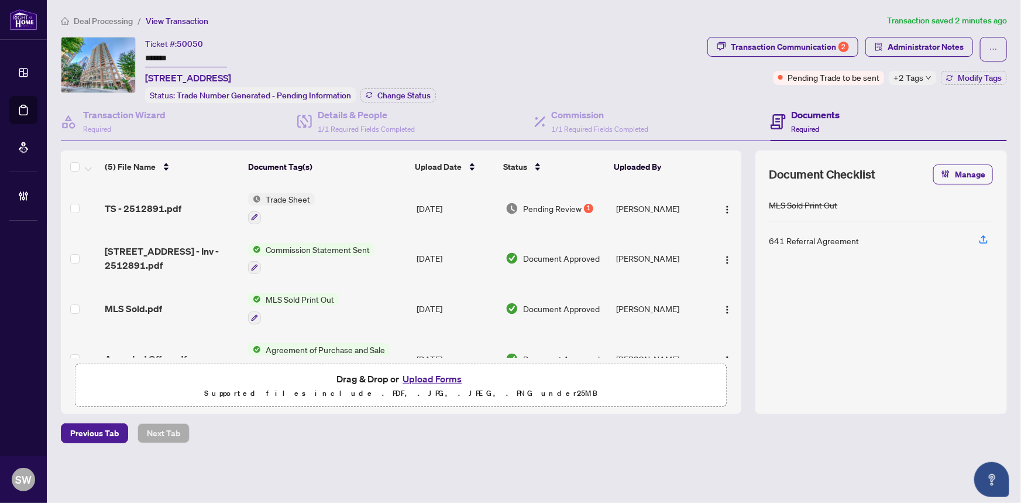
click at [926, 76] on icon "down" at bounding box center [929, 78] width 6 height 6
click at [846, 107] on div "Documents Required" at bounding box center [889, 122] width 236 height 38
click at [980, 77] on span "Modify Tags" at bounding box center [980, 78] width 44 height 8
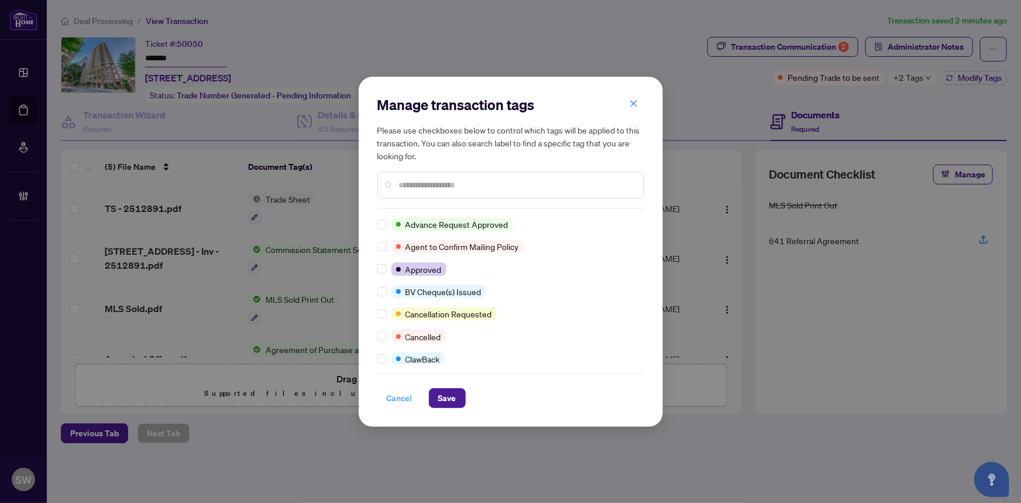
click at [399, 396] on span "Cancel" at bounding box center [400, 398] width 26 height 19
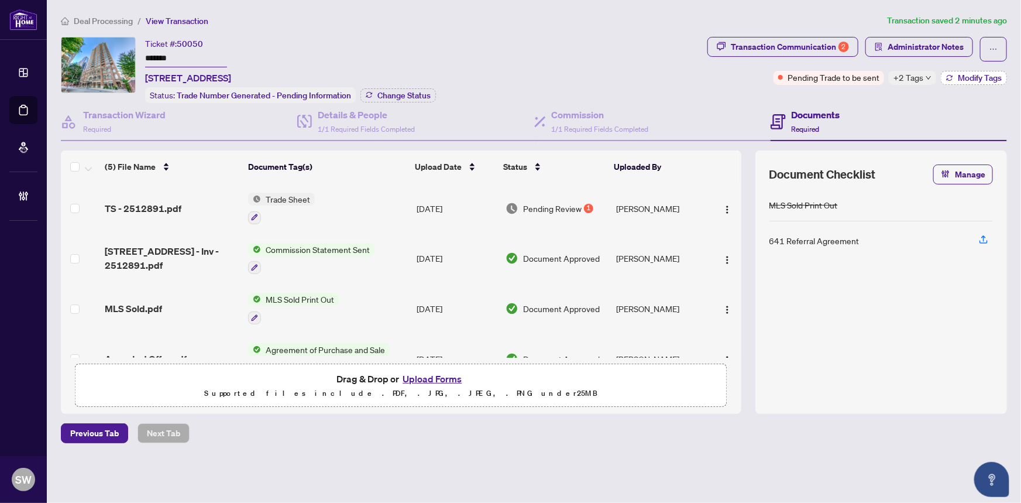
click at [960, 77] on span "Modify Tags" at bounding box center [980, 78] width 44 height 8
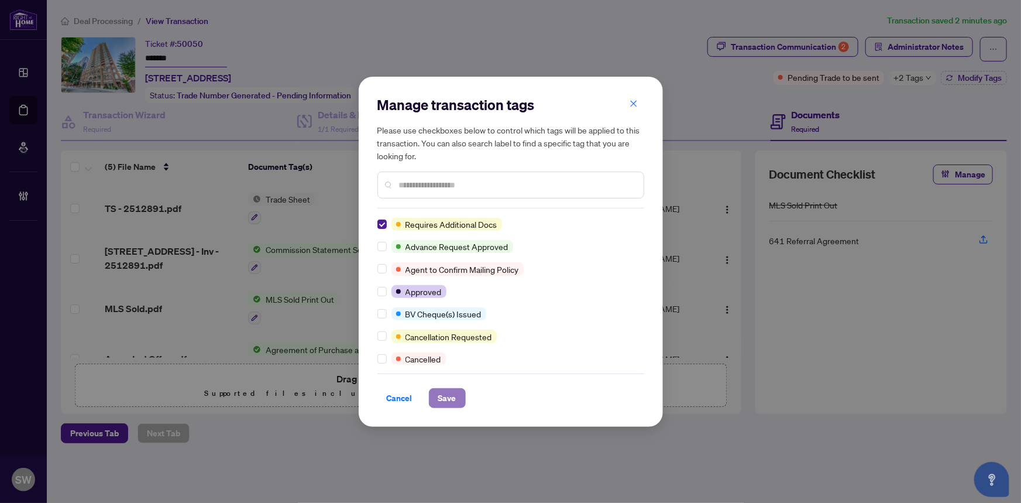
click at [438, 394] on span "Save" at bounding box center [447, 398] width 18 height 19
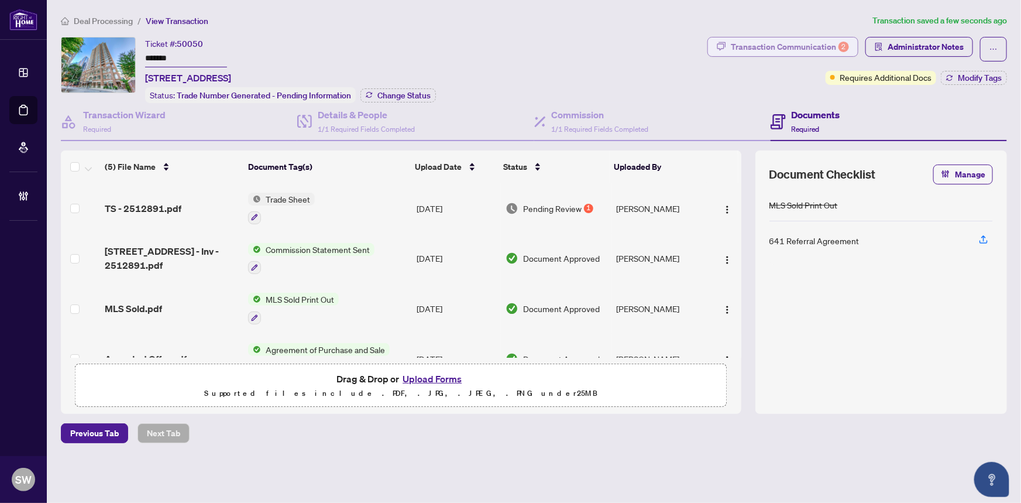
click at [770, 47] on div "Transaction Communication 2" at bounding box center [790, 46] width 118 height 19
type textarea "**********"
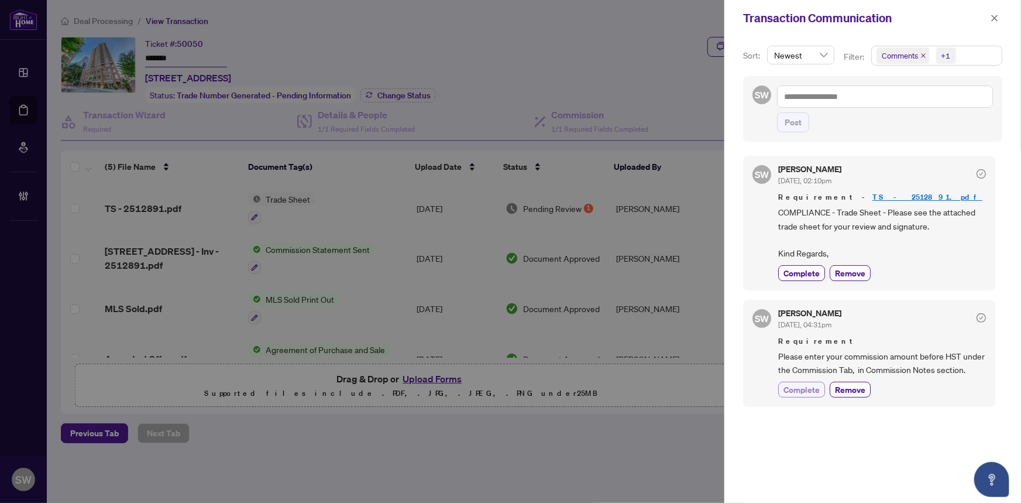
click at [802, 396] on span "Complete" at bounding box center [802, 389] width 36 height 12
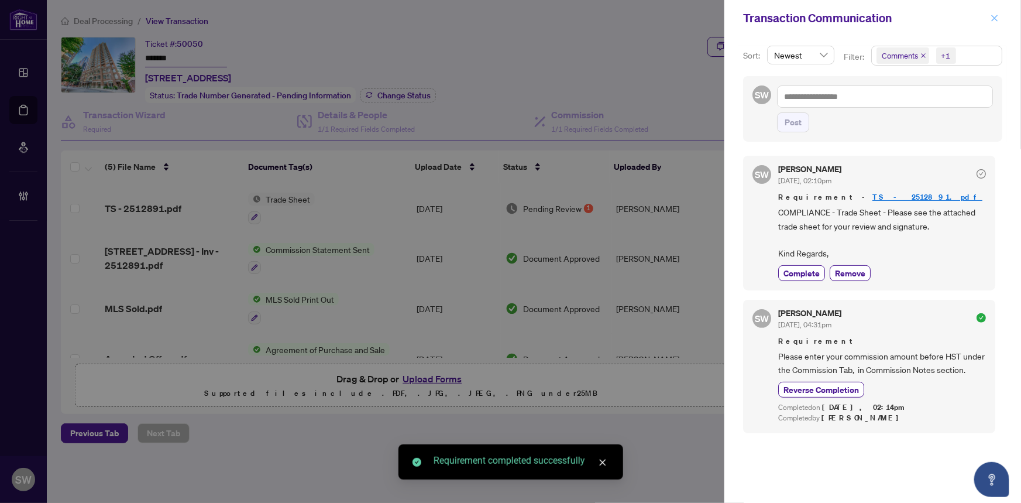
click at [993, 12] on span "button" at bounding box center [995, 18] width 8 height 19
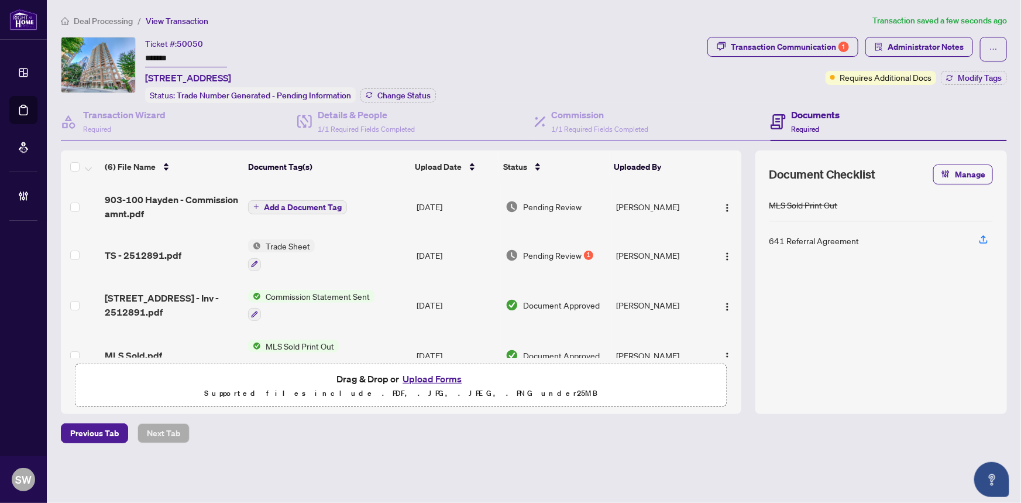
click at [292, 205] on span "Add a Document Tag" at bounding box center [303, 207] width 78 height 8
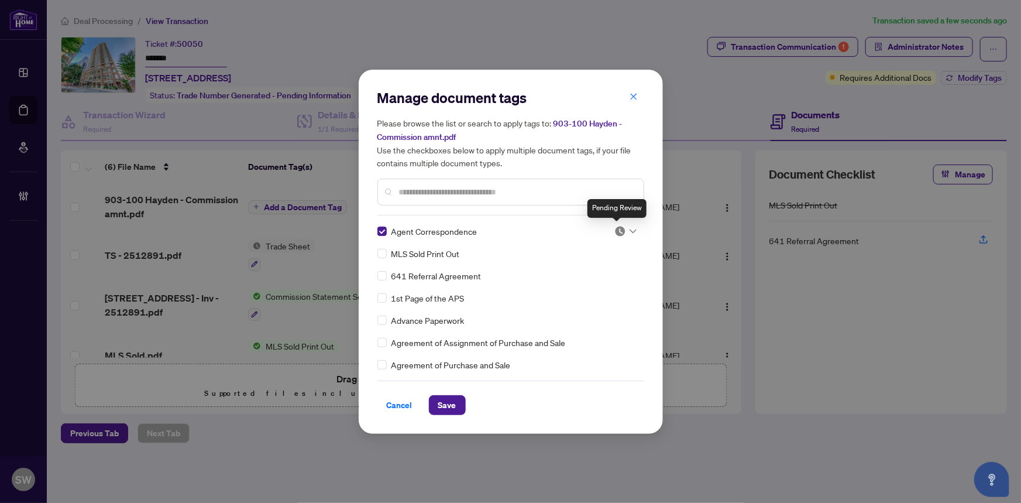
click at [622, 226] on img at bounding box center [621, 231] width 12 height 12
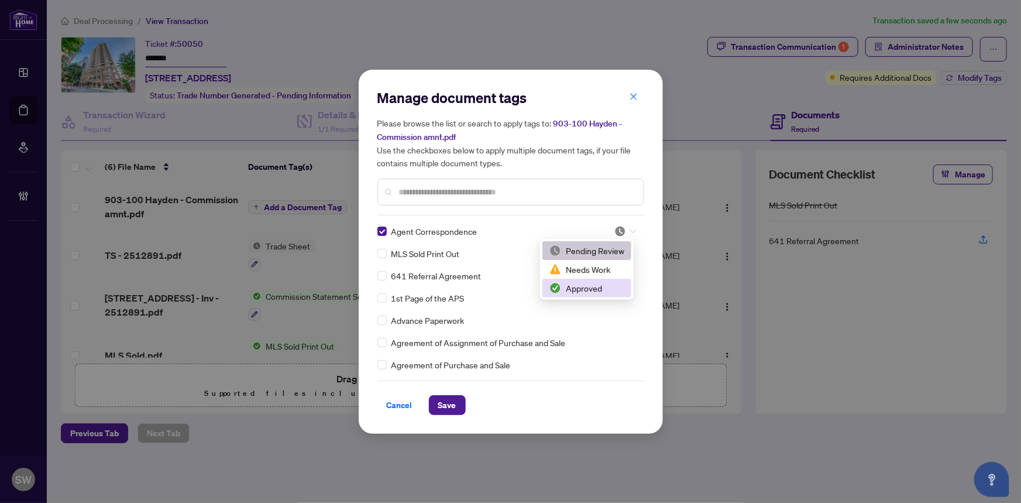
click at [579, 287] on div "Approved" at bounding box center [587, 288] width 75 height 13
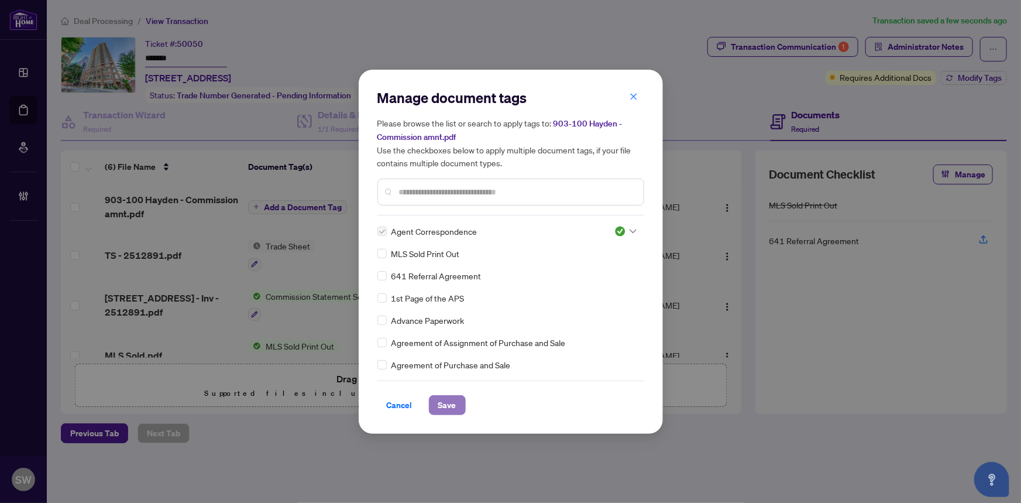
click at [445, 404] on span "Save" at bounding box center [447, 405] width 18 height 19
